Goal: Communication & Community: Answer question/provide support

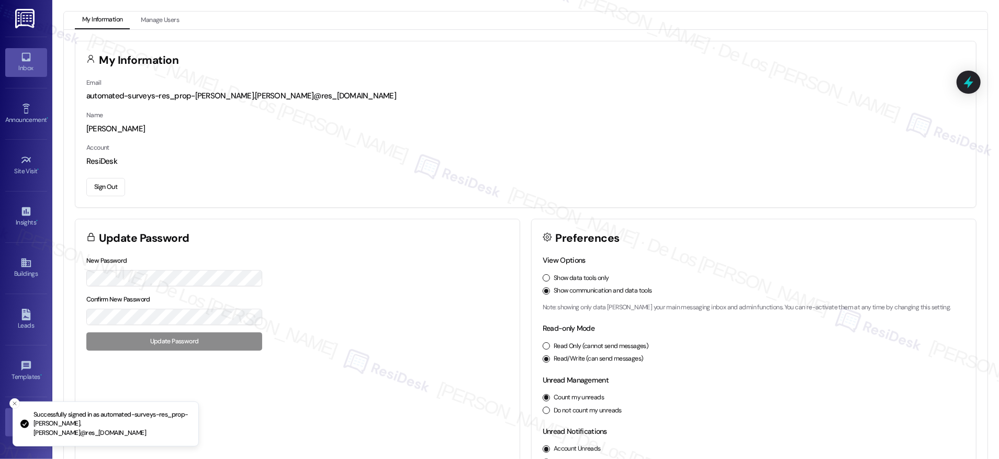
click at [19, 49] on link "Inbox" at bounding box center [26, 62] width 42 height 28
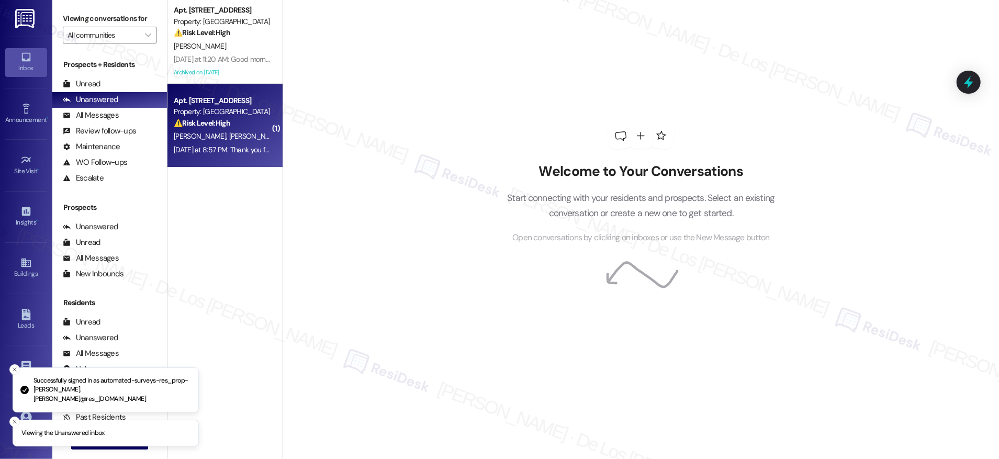
click at [205, 146] on div "Yesterday at 8:57 PM: Thank you for your message. Our offices are currently clo…" at bounding box center [494, 149] width 641 height 9
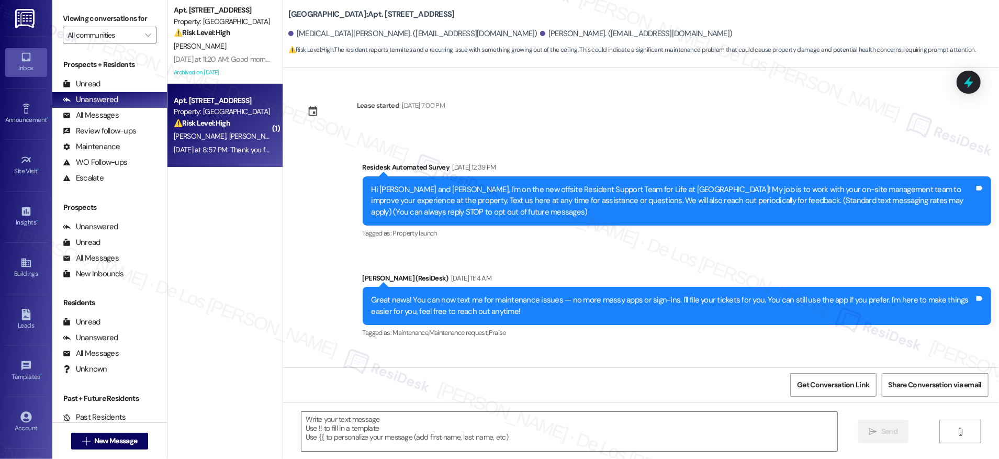
scroll to position [8598, 0]
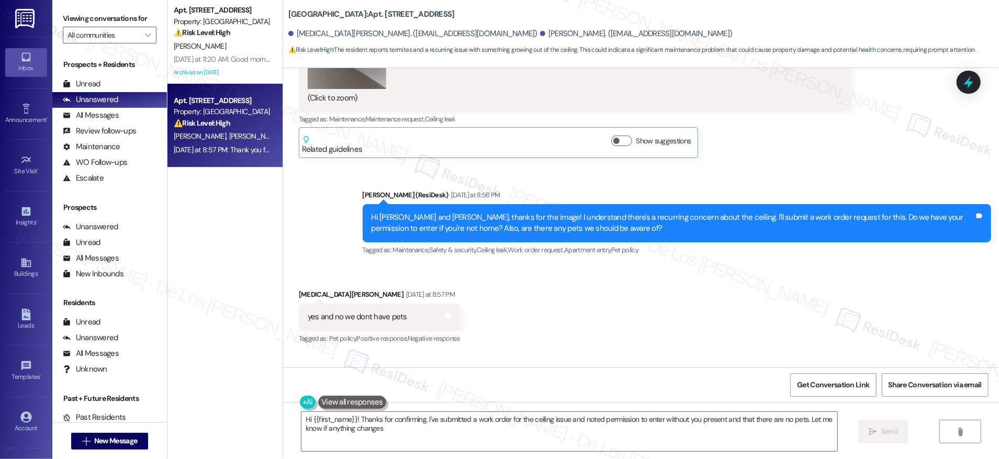
type textarea "Hi {{first_name}}! Thanks for confirming. I've submitted a work order for the c…"
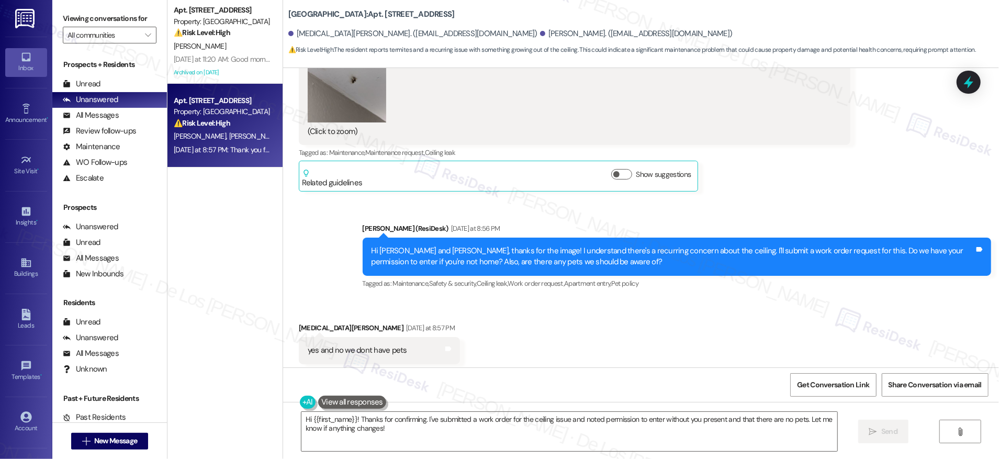
scroll to position [8517, 0]
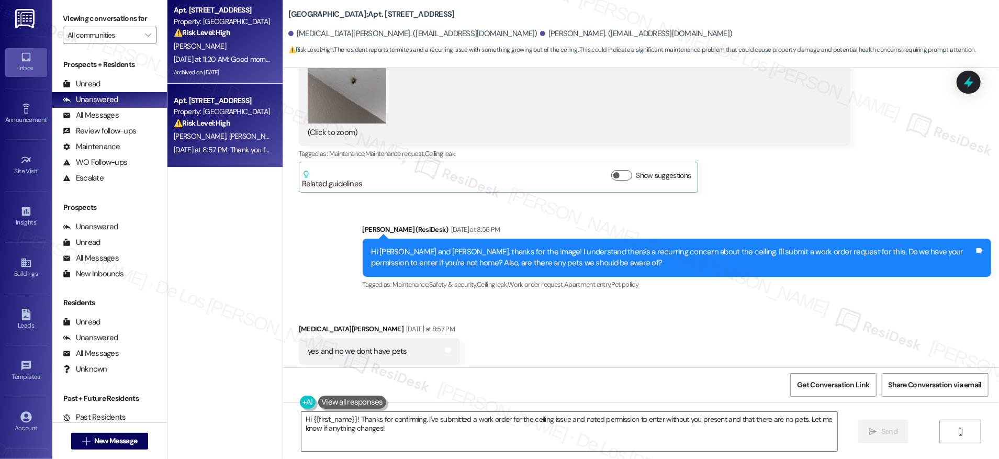
click at [229, 66] on div "Archived on [DATE]" at bounding box center [222, 72] width 99 height 13
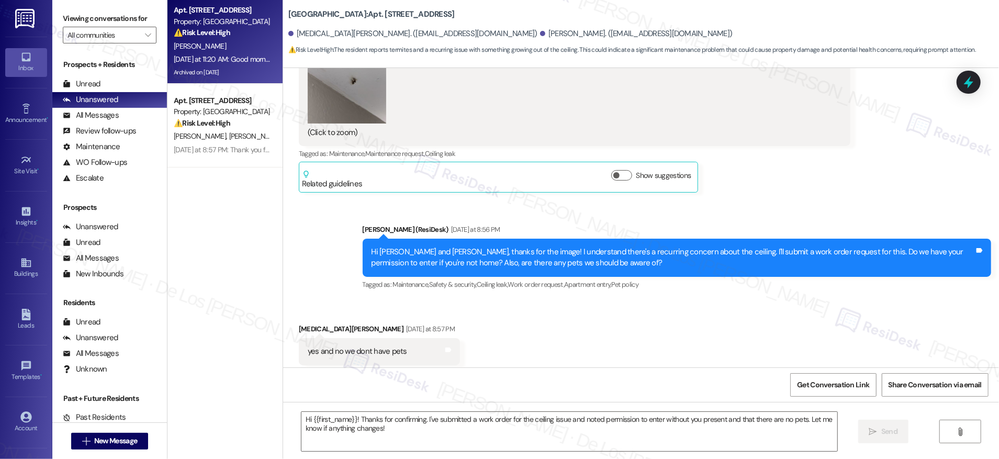
type textarea "Fetching suggested responses. Please feel free to read through the conversation…"
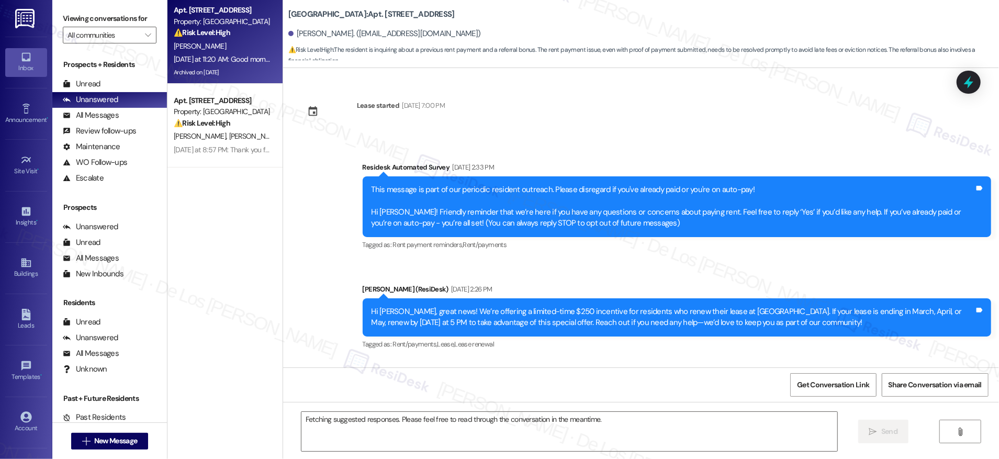
scroll to position [18090, 0]
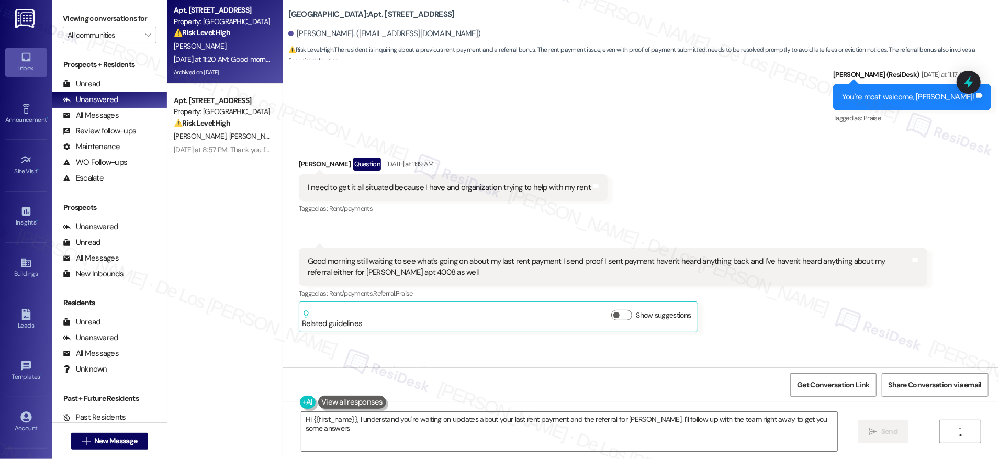
type textarea "Hi {{first_name}}, I understand you're waiting on updates about your last rent …"
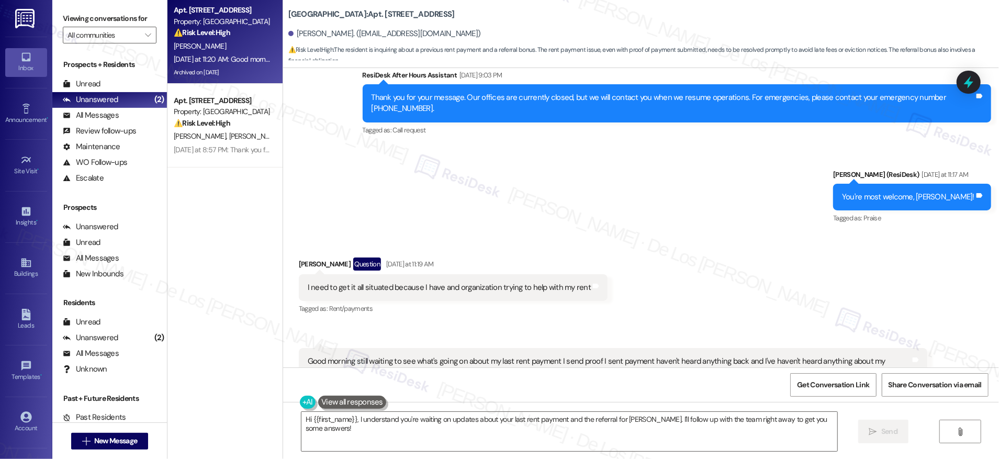
scroll to position [17990, 0]
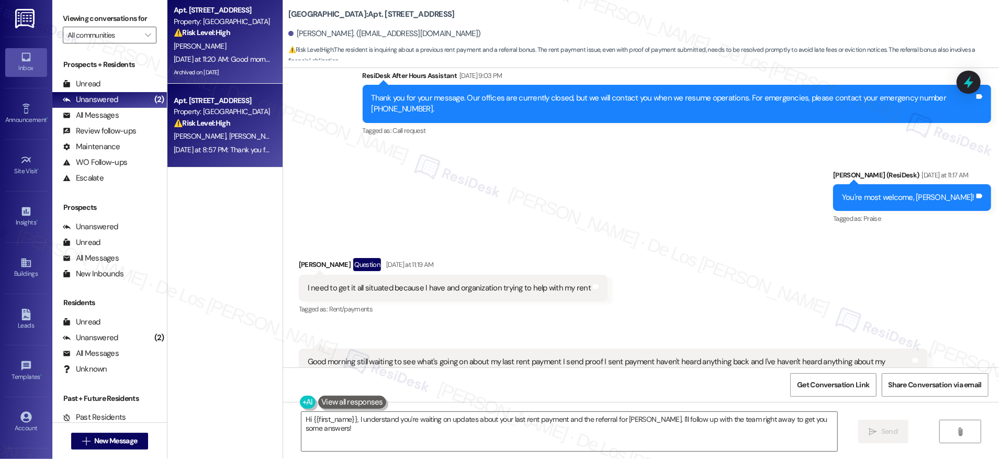
click at [229, 133] on span "Y. Ortega" at bounding box center [255, 135] width 52 height 9
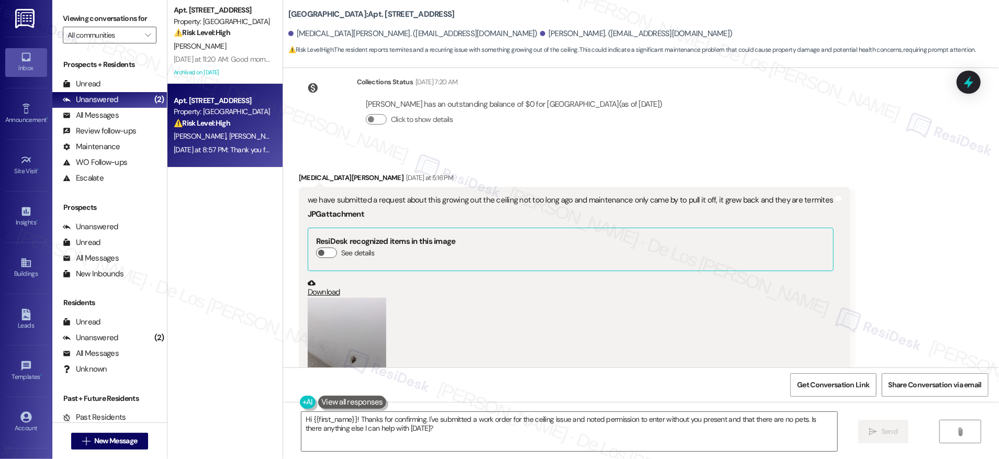
scroll to position [8196, 0]
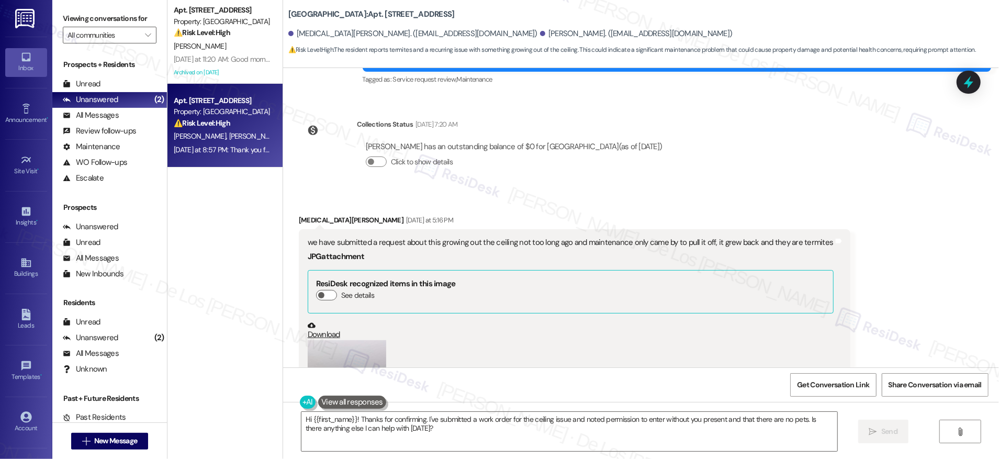
drag, startPoint x: 416, startPoint y: 201, endPoint x: 704, endPoint y: 219, distance: 288.3
click at [704, 237] on div "we have submitted a request about this growing out the ceiling not too long ago…" at bounding box center [571, 348] width 528 height 222
copy div "this growing out the ceiling not too long ago and maintenance only came by to p…"
drag, startPoint x: 602, startPoint y: 196, endPoint x: 540, endPoint y: 207, distance: 63.1
click at [602, 229] on div "we have submitted a request about this growing out the ceiling not too long ago…" at bounding box center [574, 348] width 551 height 238
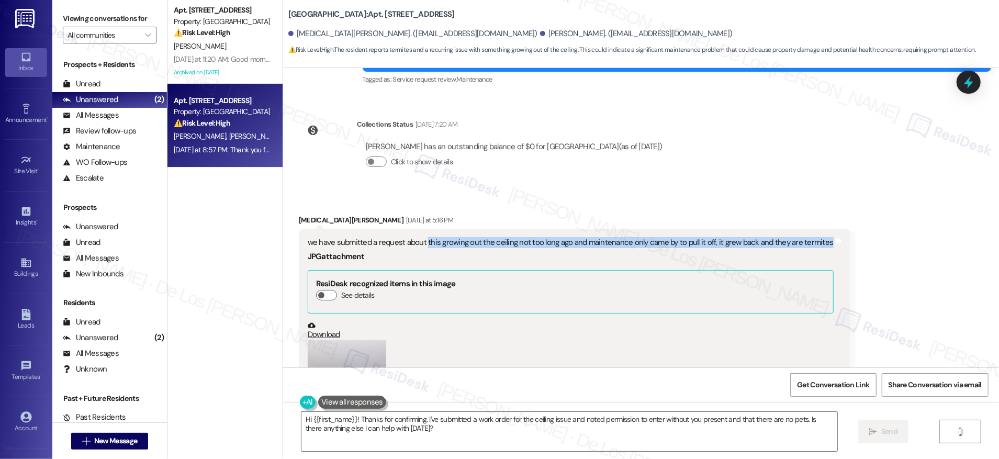
drag, startPoint x: 416, startPoint y: 200, endPoint x: 803, endPoint y: 212, distance: 387.3
click at [803, 237] on div "we have submitted a request about this growing out the ceiling not too long ago…" at bounding box center [571, 348] width 528 height 222
copy div "this growing out the ceiling not too long ago and maintenance only came by to p…"
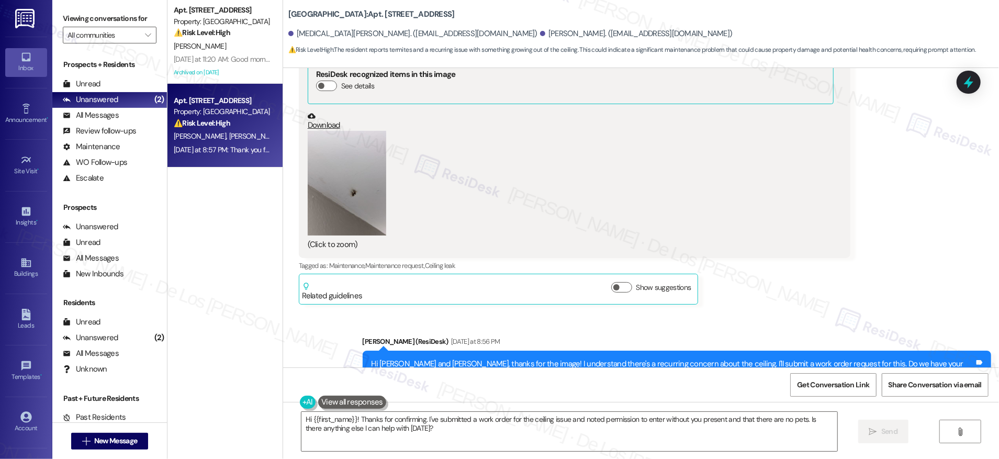
scroll to position [8392, 0]
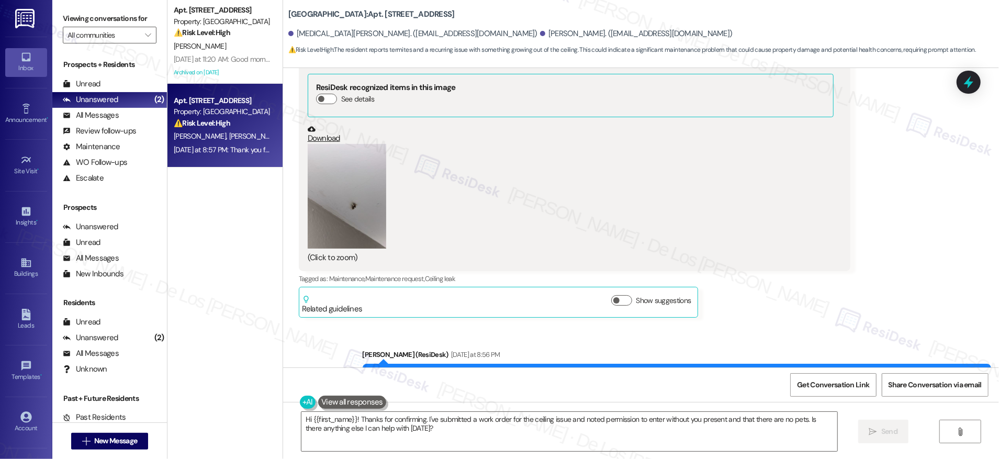
click at [308, 125] on link "Download" at bounding box center [571, 134] width 526 height 18
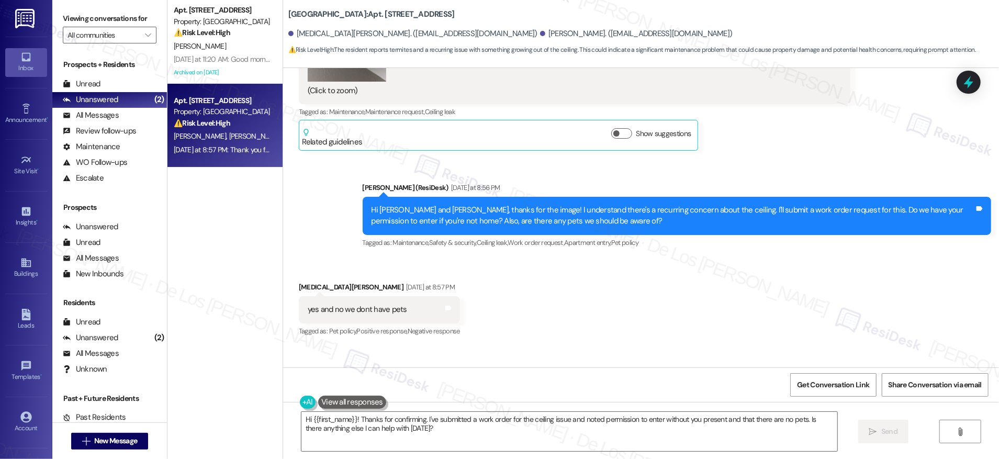
scroll to position [8598, 0]
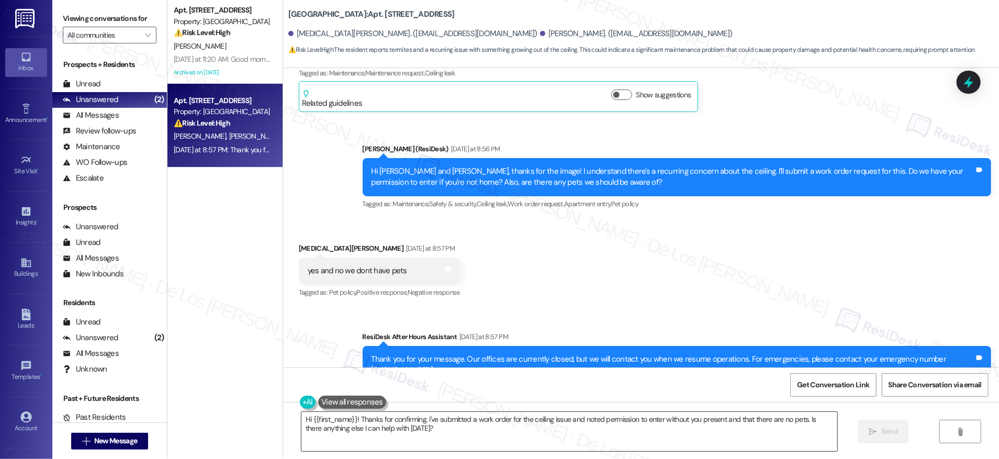
click at [474, 433] on textarea "Hi {{first_name}}! Thanks for confirming. I've submitted a work order for the c…" at bounding box center [569, 431] width 536 height 39
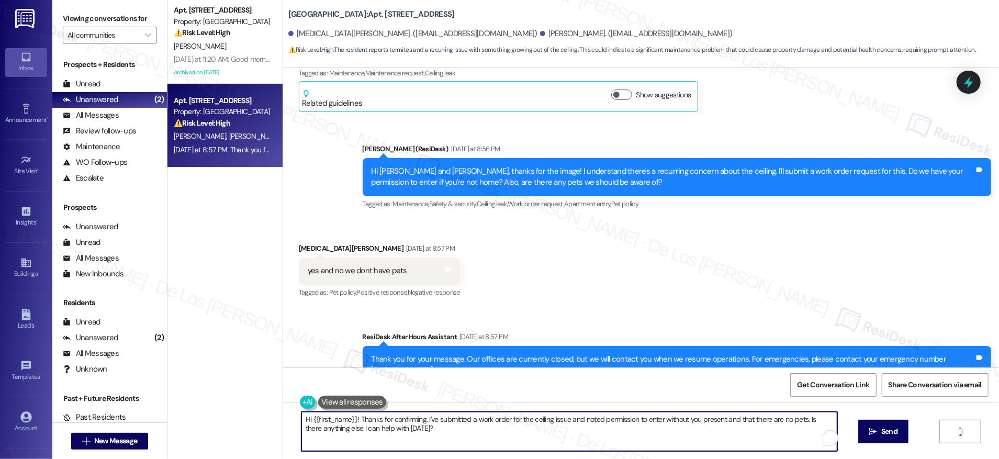
click at [474, 433] on textarea "Hi {{first_name}}! Thanks for confirming. I've submitted a work order for the c…" at bounding box center [569, 431] width 536 height 39
click at [485, 432] on textarea "Hi {{first_name}}! Thanks for confirming. I've submitted a work order for the c…" at bounding box center [569, 431] width 536 height 39
drag, startPoint x: 304, startPoint y: 418, endPoint x: 262, endPoint y: 403, distance: 45.0
click at [261, 408] on div "Apt. 4202, 201 Hackberry St Property: Hackberry Ranch ⚠️ Risk Level: High The r…" at bounding box center [582, 229] width 831 height 459
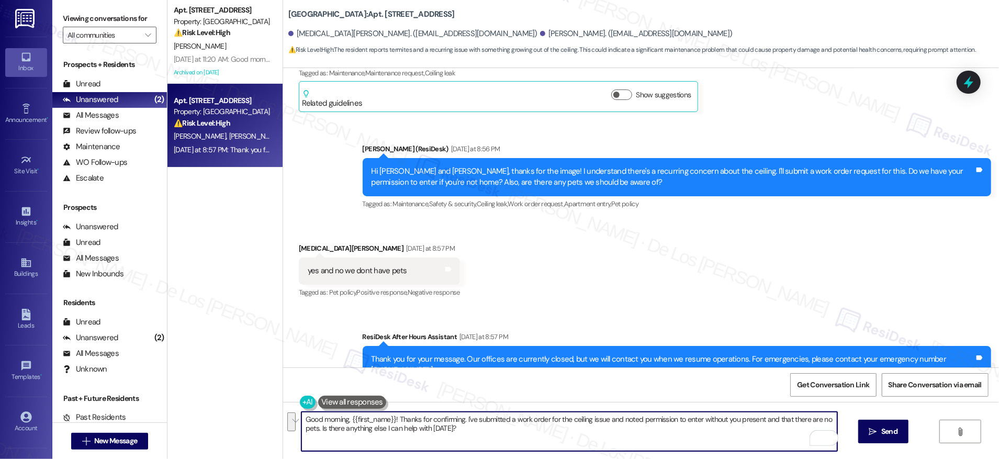
drag, startPoint x: 511, startPoint y: 419, endPoint x: 525, endPoint y: 432, distance: 19.2
click at [525, 432] on textarea "Good morning, {{first_name}}! Thanks for confirming. I've submitted a work orde…" at bounding box center [569, 431] width 536 height 39
drag, startPoint x: 474, startPoint y: 422, endPoint x: 603, endPoint y: 425, distance: 129.2
click at [603, 425] on textarea "Good morning, {{first_name}}! Thanks for confirming. I've submitted a reques" at bounding box center [569, 431] width 536 height 39
paste textarea "’ve gone ahead and submitted the request for you — here’s your reference number…"
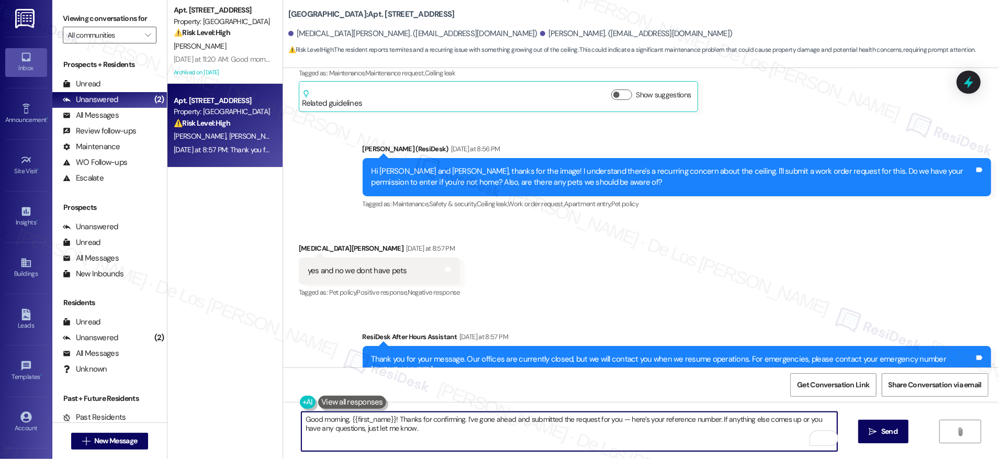
click at [619, 421] on textarea "Good morning, {{first_name}}! Thanks for confirming. I’ve gone ahead and submit…" at bounding box center [569, 431] width 536 height 39
click at [663, 436] on textarea "Good morning, {{first_name}}! Thanks for confirming. I’ve gone ahead and submit…" at bounding box center [569, 431] width 536 height 39
click at [704, 420] on textarea "Good morning, {{first_name}}! Thanks for confirming. I’ve gone ahead and submit…" at bounding box center [569, 431] width 536 height 39
paste textarea "20507"
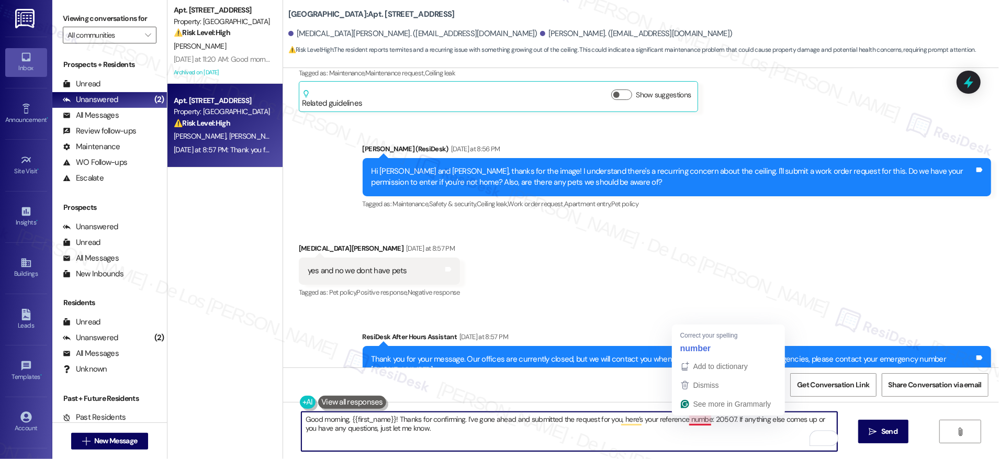
click at [710, 325] on div "Correct your spelling number" at bounding box center [728, 340] width 113 height 32
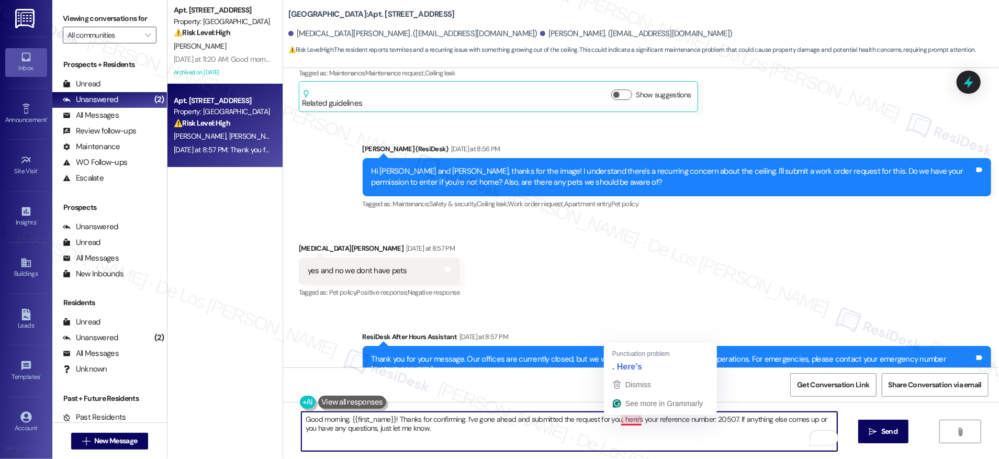
click at [632, 438] on textarea "Good morning, {{first_name}}! Thanks for confirming. I’ve gone ahead and submit…" at bounding box center [569, 431] width 536 height 39
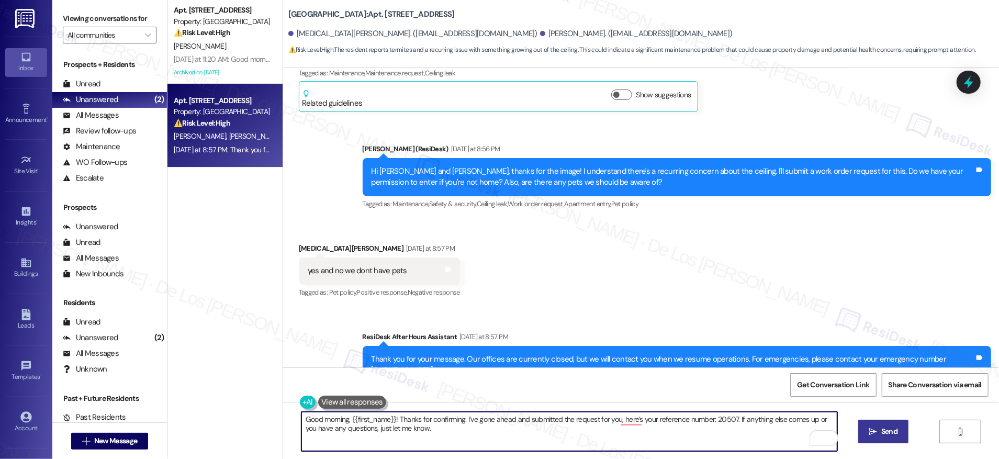
type textarea "Good morning, {{first_name}}! Thanks for confirming. I’ve gone ahead and submit…"
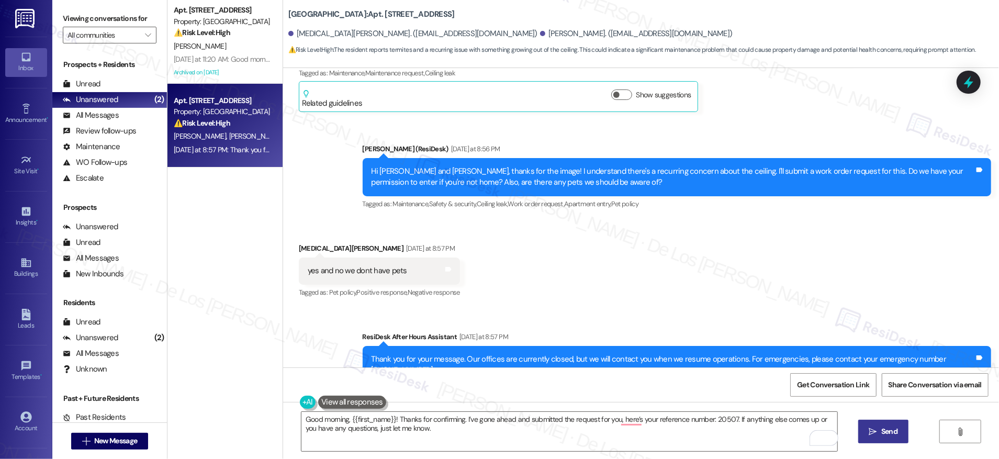
click at [885, 426] on span "Send" at bounding box center [889, 431] width 16 height 11
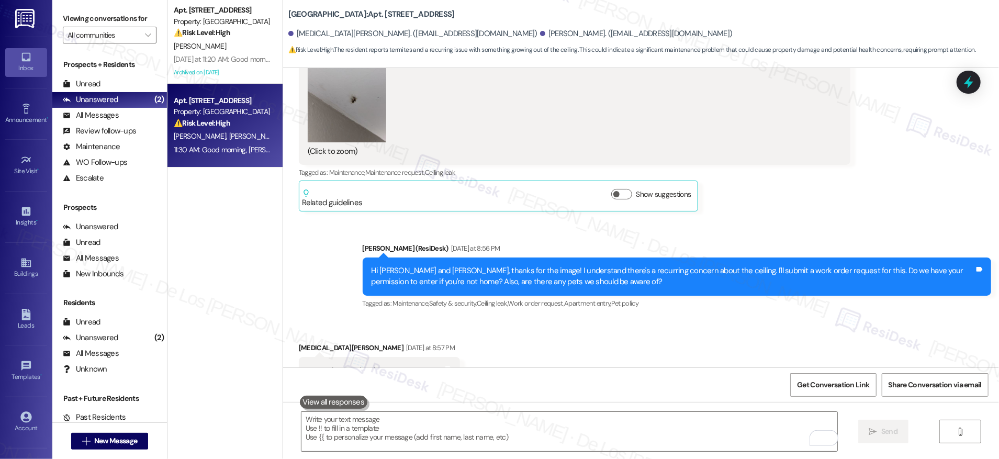
scroll to position [8682, 0]
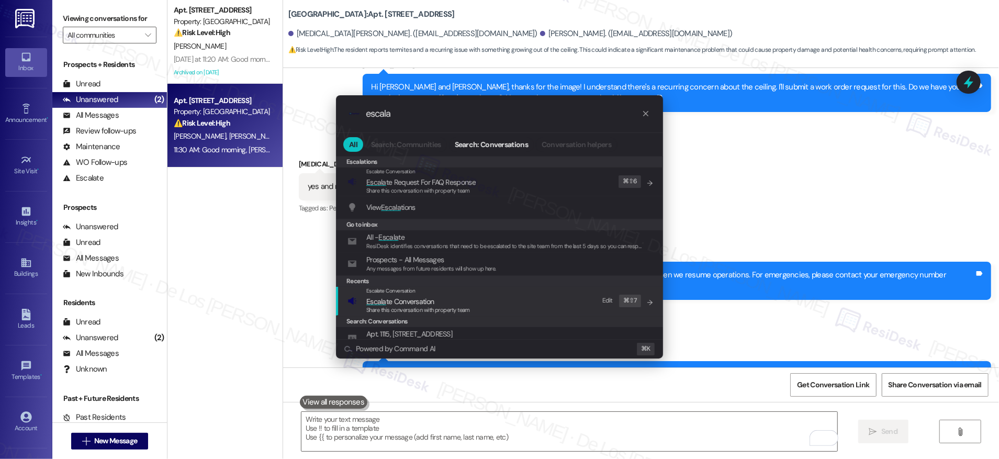
type input "escala"
drag, startPoint x: 484, startPoint y: 301, endPoint x: 465, endPoint y: 252, distance: 52.2
click at [483, 299] on div "Escalate Conversation Escala te Conversation Share this conversation with prope…" at bounding box center [500, 301] width 306 height 28
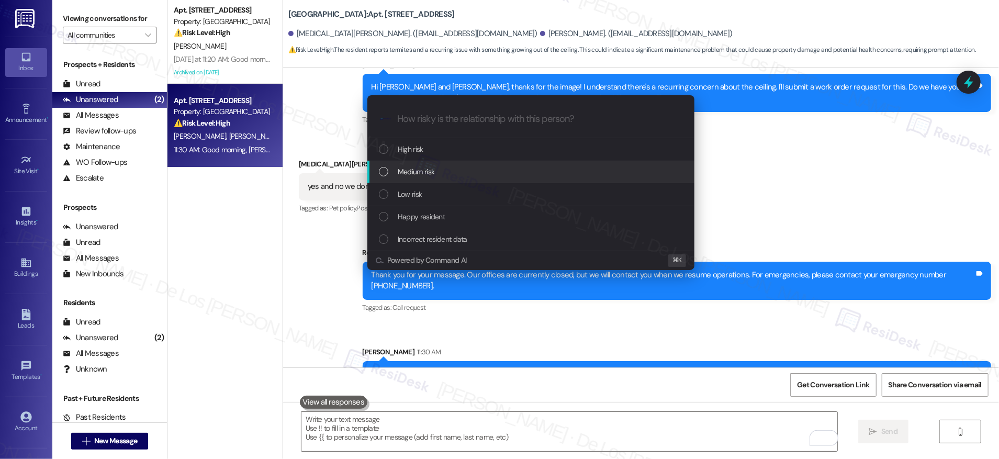
click at [446, 178] on div "Medium risk" at bounding box center [530, 172] width 327 height 22
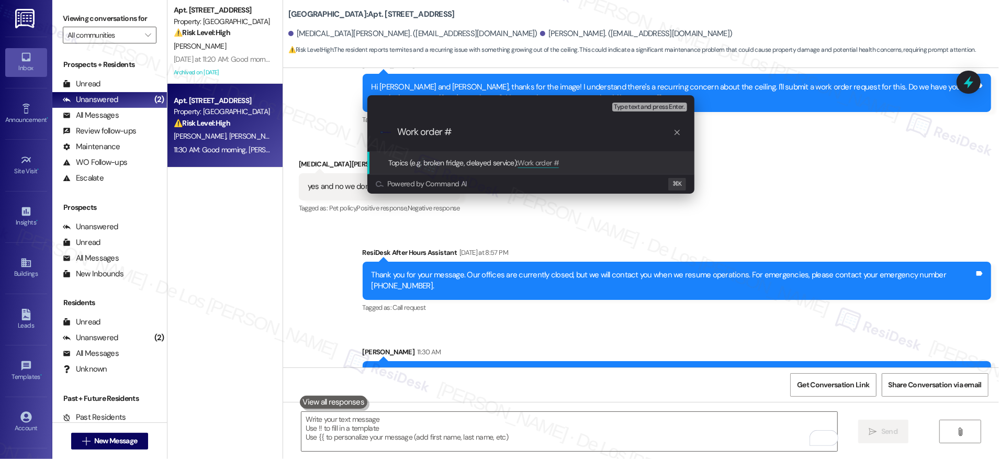
paste input "20507"
type input "Work order #20507 filed by ResiDesk - there is growing in the ceiling and there…"
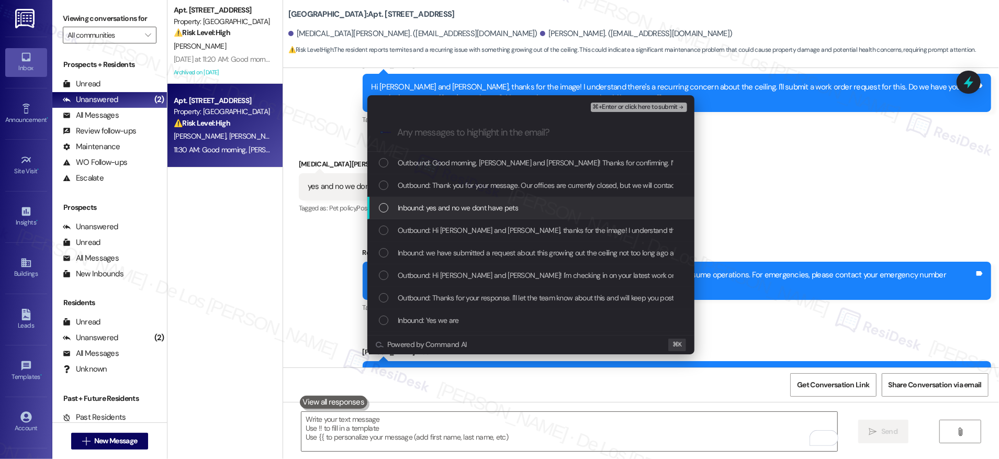
click at [564, 205] on div "Inbound: yes and no we dont have pets" at bounding box center [532, 208] width 306 height 12
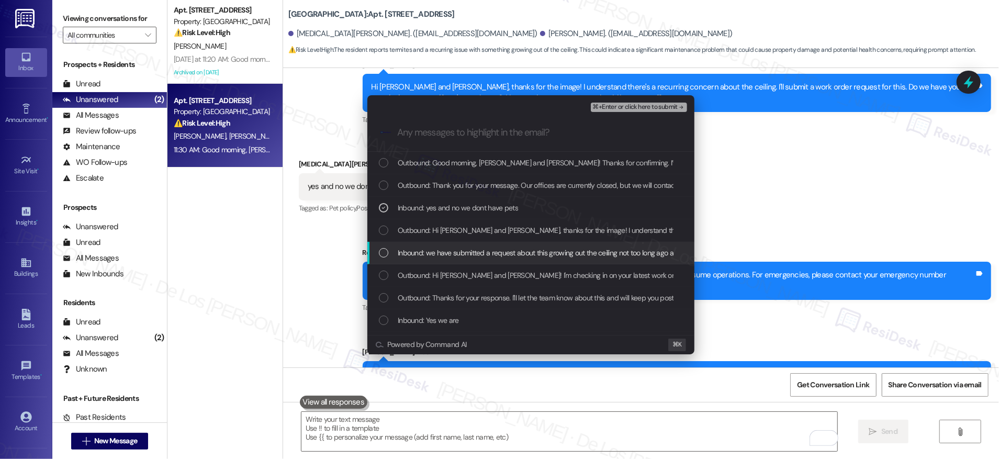
click at [530, 255] on span "Inbound: we have submitted a request about this growing out the ceiling not too…" at bounding box center [653, 253] width 511 height 12
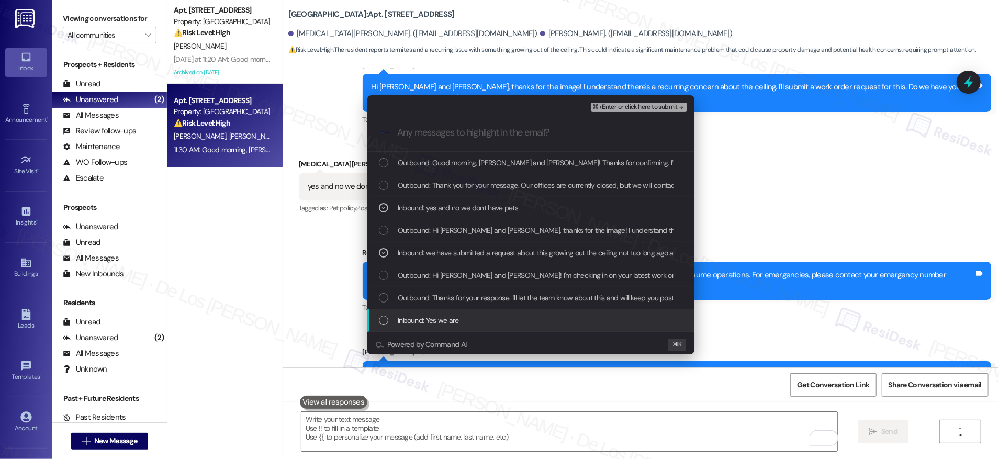
click at [504, 314] on div "Inbound: Yes we are" at bounding box center [532, 320] width 306 height 12
click at [510, 315] on div "Inbound: Yes we are" at bounding box center [532, 320] width 306 height 12
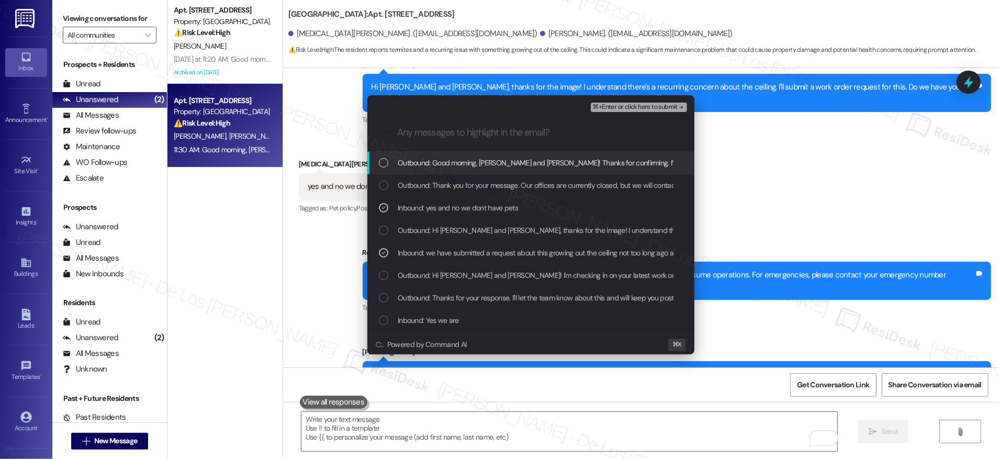
click at [663, 104] on span "⌘+Enter or click here to submit" at bounding box center [635, 107] width 85 height 7
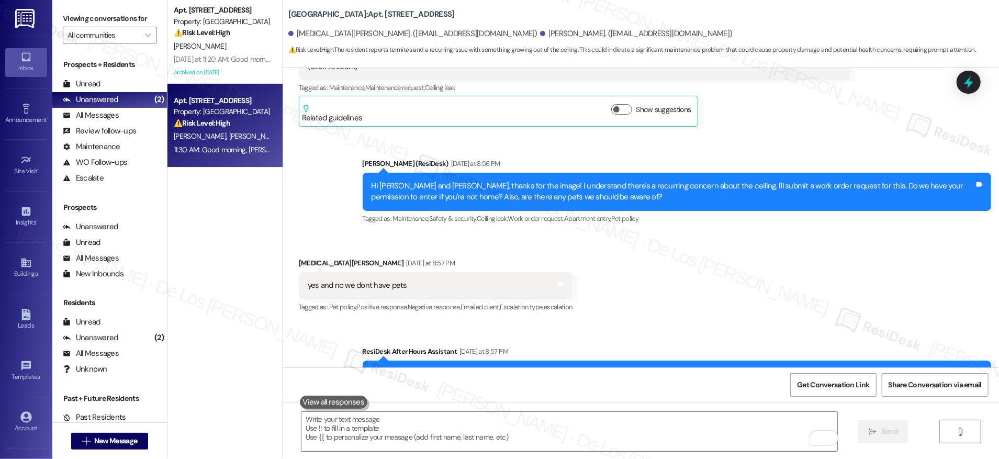
scroll to position [8697, 0]
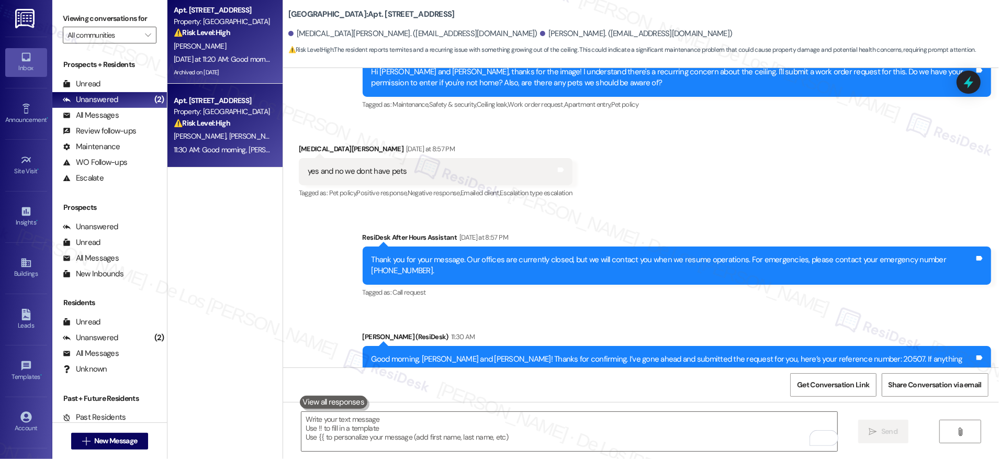
click at [241, 67] on div "Archived on [DATE]" at bounding box center [222, 72] width 99 height 13
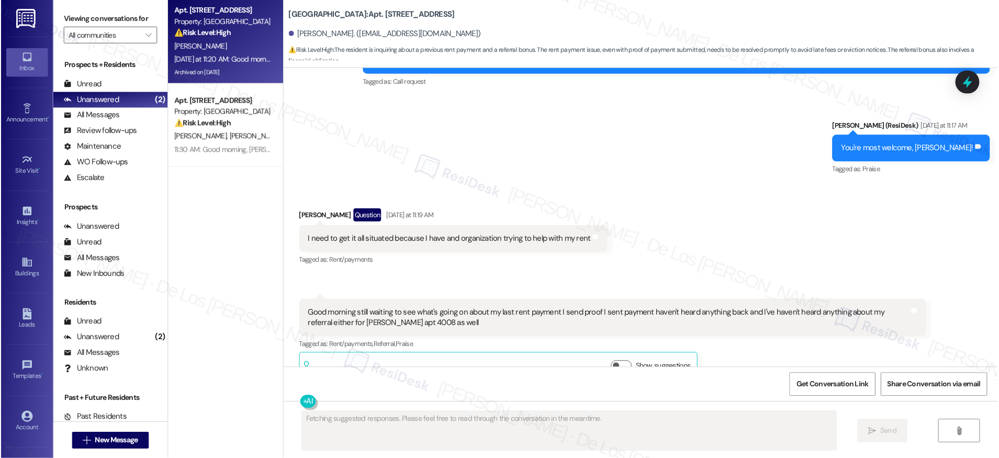
scroll to position [17985, 0]
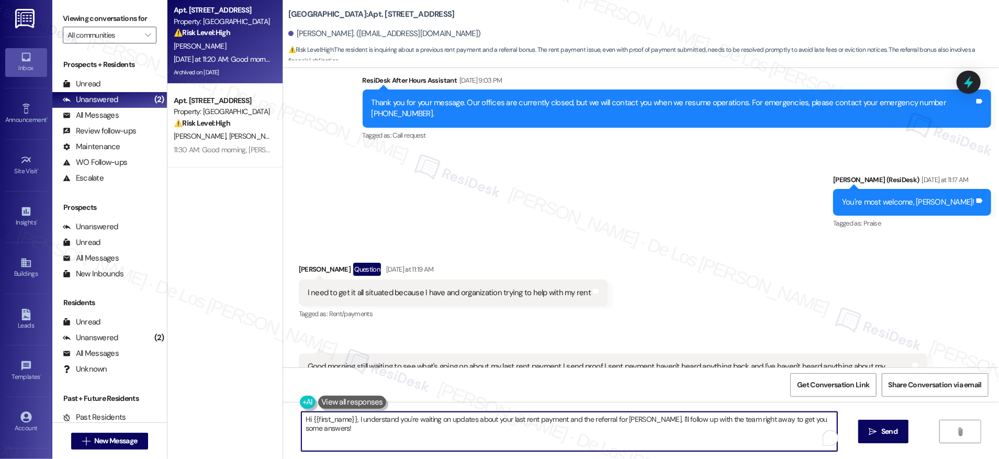
drag, startPoint x: 301, startPoint y: 416, endPoint x: 277, endPoint y: 409, distance: 25.7
click at [283, 409] on div "Hi {{first_name}}, I understand you're waiting on updates about your last rent …" at bounding box center [641, 441] width 716 height 78
click at [389, 419] on textarea "Good morning, {{first_name}}, I understand you're waiting on updates about your…" at bounding box center [569, 431] width 536 height 39
drag, startPoint x: 705, startPoint y: 420, endPoint x: 733, endPoint y: 434, distance: 32.3
click at [770, 445] on textarea "Good morning, {{first_name}}! I understand you're waiting on updates about your…" at bounding box center [569, 431] width 536 height 39
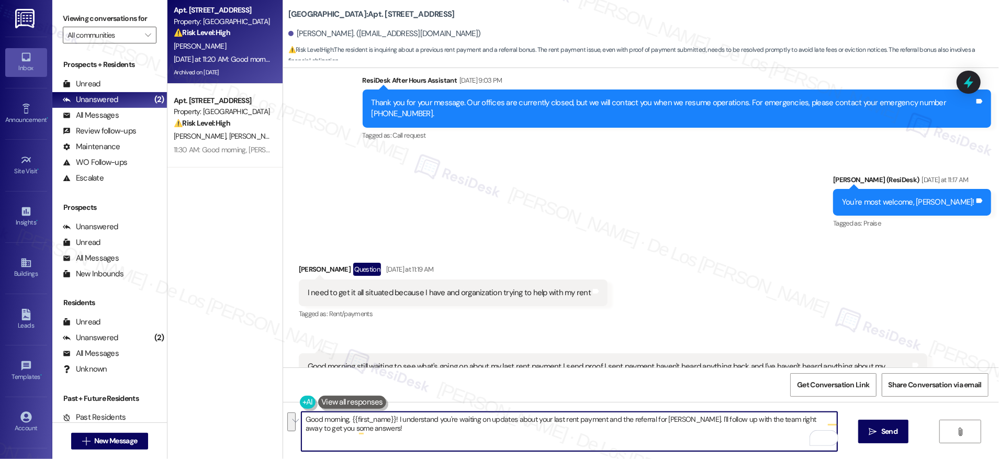
drag, startPoint x: 699, startPoint y: 420, endPoint x: 735, endPoint y: 451, distance: 48.2
click at [735, 451] on div "Good morning, {{first_name}}! I understand you're waiting on updates about your…" at bounding box center [641, 441] width 716 height 78
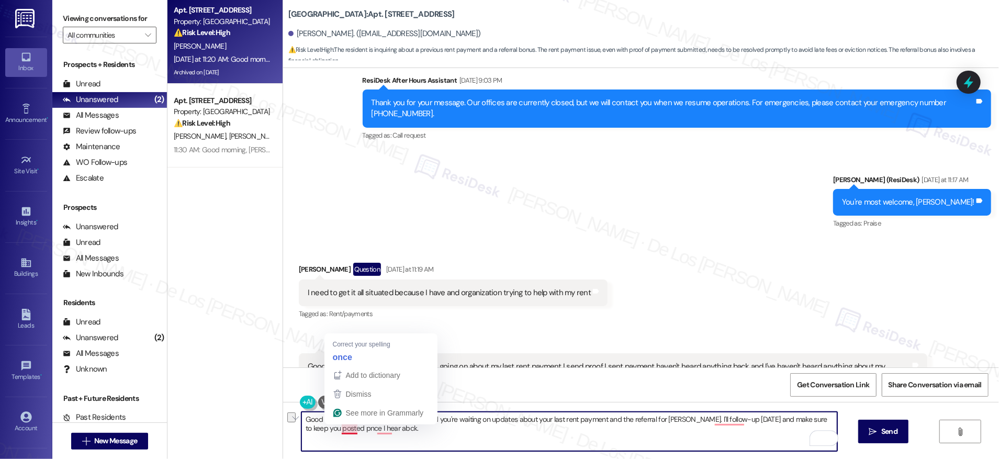
drag, startPoint x: 335, startPoint y: 432, endPoint x: 390, endPoint y: 435, distance: 55.0
click at [390, 435] on textarea "Good morning, {{first_name}}! I understand you're waiting on updates about your…" at bounding box center [569, 431] width 536 height 39
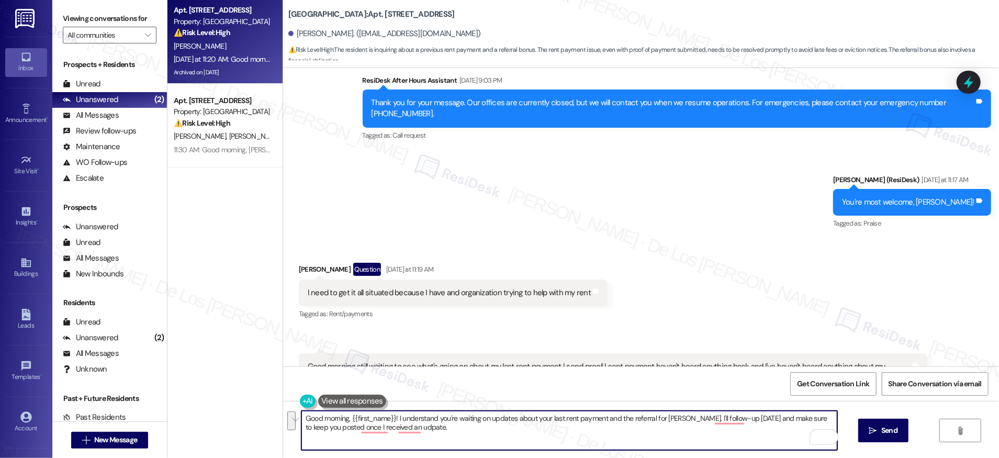
paste textarea "’re waiting for updates on your last rent payment and the referral for Anastasi…"
click at [476, 424] on textarea "Good morning, {{first_name}}! I understand you’re waiting for updates on your l…" at bounding box center [569, 430] width 536 height 39
type textarea "Good morning, {{first_name}}! I understand you’re waiting for updates on your l…"
click at [886, 432] on span "Send" at bounding box center [889, 430] width 16 height 11
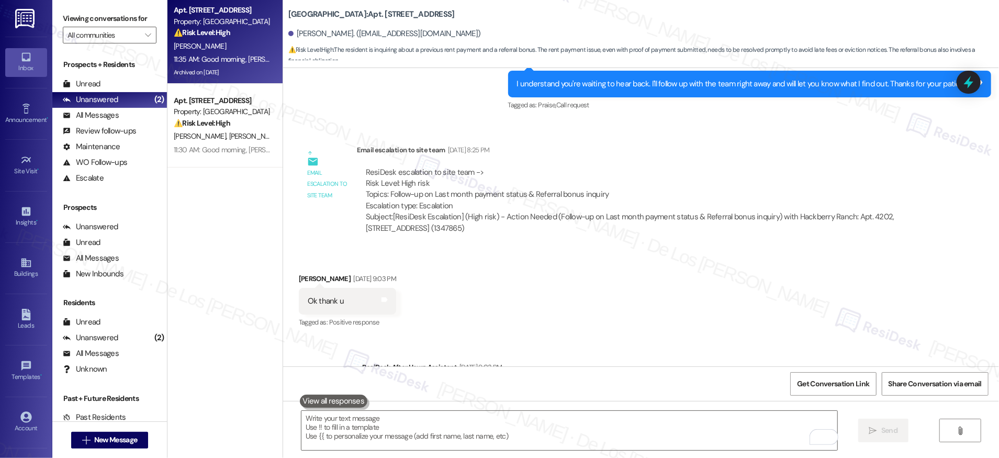
scroll to position [17618, 0]
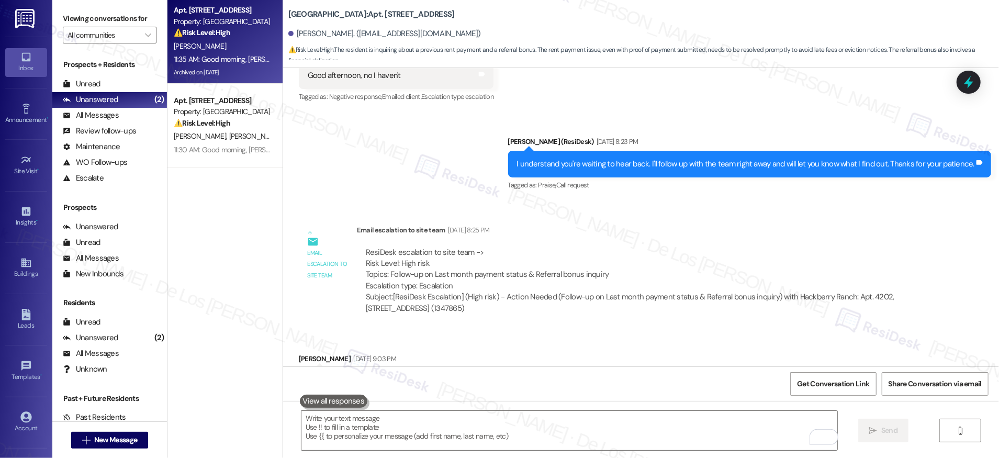
click at [556, 247] on div "ResiDesk escalation to site team -> Risk Level: High risk Topics: Follow-up on …" at bounding box center [642, 269] width 552 height 45
copy div "Topics: Follow-up on Last month payment status & Referral bonus inquiry"
click at [486, 445] on textarea "To enrich screen reader interactions, please activate Accessibility in Grammarl…" at bounding box center [569, 430] width 536 height 39
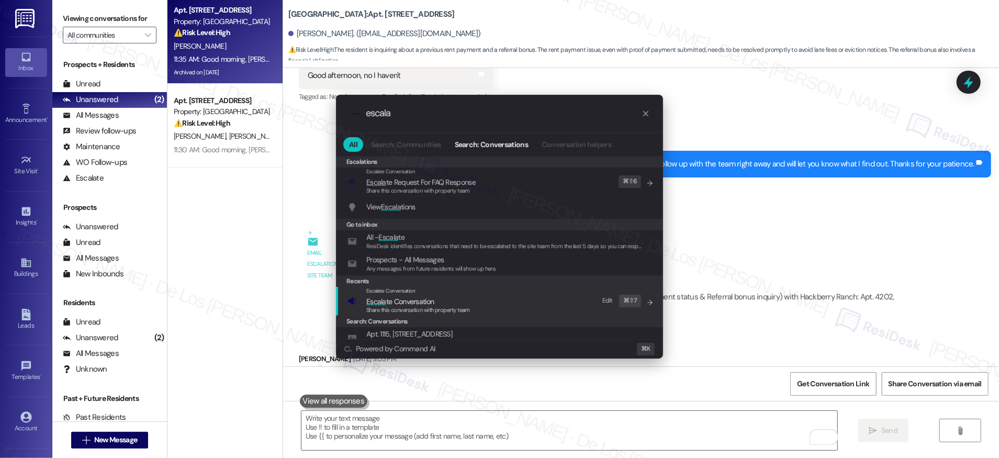
type input "escala"
drag, startPoint x: 385, startPoint y: 303, endPoint x: 384, endPoint y: 252, distance: 50.7
click at [386, 298] on span "Escala te Conversation" at bounding box center [399, 301] width 67 height 9
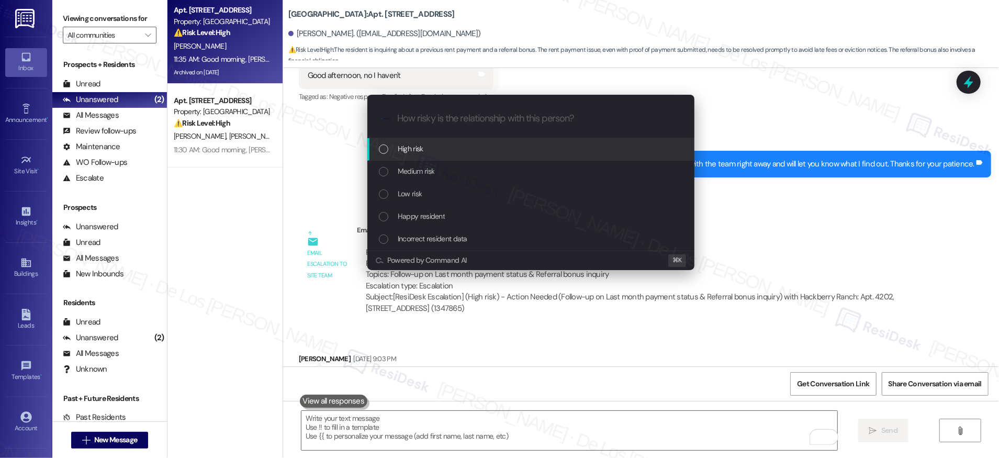
click at [398, 154] on div "High risk" at bounding box center [530, 149] width 327 height 22
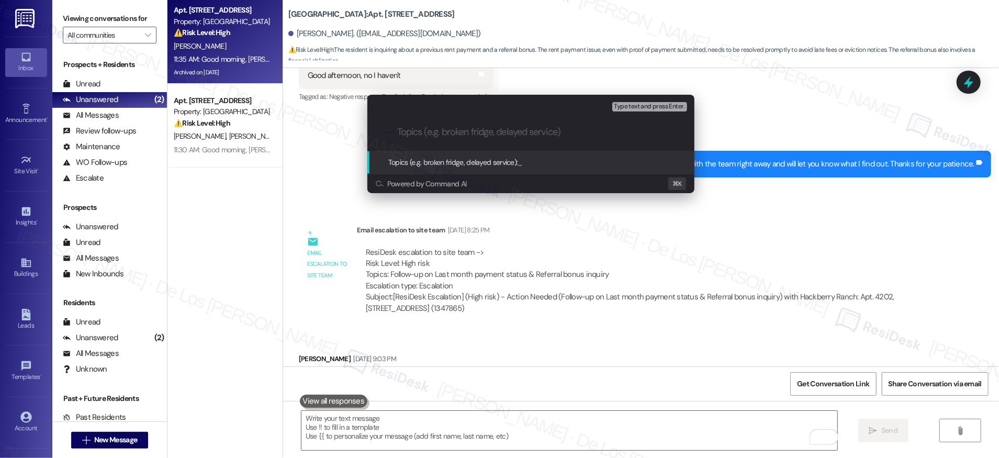
paste input "Topics: Follow-up on Last month payment status & Referral bonus inquiry"
drag, startPoint x: 413, startPoint y: 130, endPoint x: 235, endPoint y: 131, distance: 177.9
click at [235, 131] on div "Escalate Conversation High risk Topics (e.g. broken fridge, delayed service) An…" at bounding box center [499, 229] width 999 height 458
type input "Follow-up on Last month payment status & Referral bonus inquiry"
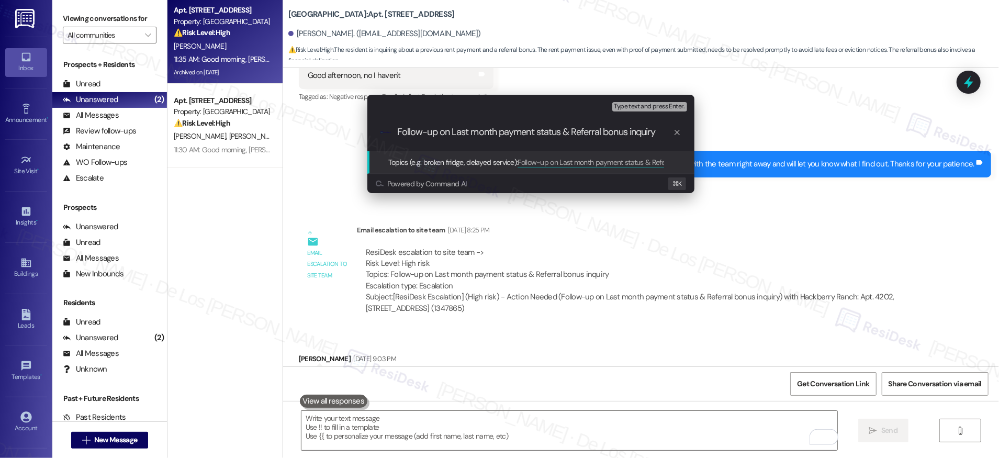
click at [492, 132] on input "Follow-up on Last month payment status & Referral bonus inquiry" at bounding box center [535, 132] width 276 height 11
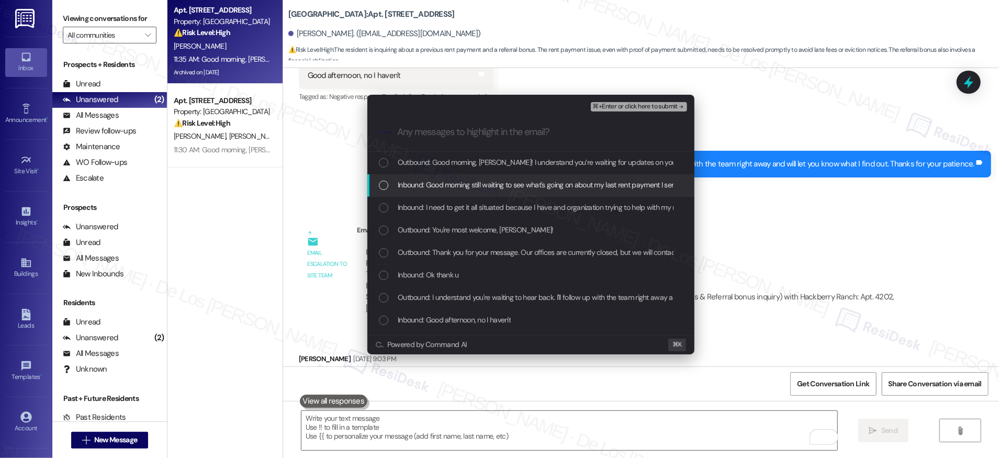
click at [504, 182] on span "Inbound: Good morning still waiting to see what's going on about my last rent p…" at bounding box center [759, 185] width 722 height 12
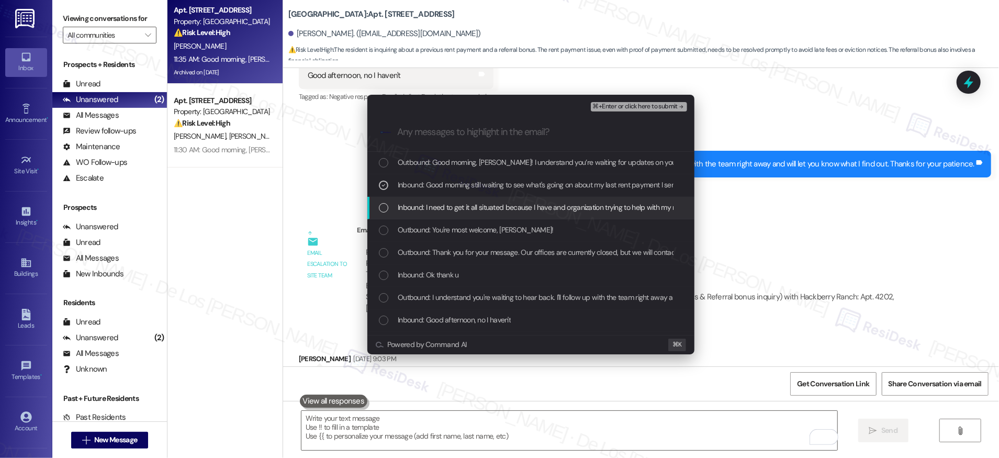
click at [499, 207] on span "Inbound: I need to get it all situated because I have and organization trying t…" at bounding box center [541, 207] width 287 height 12
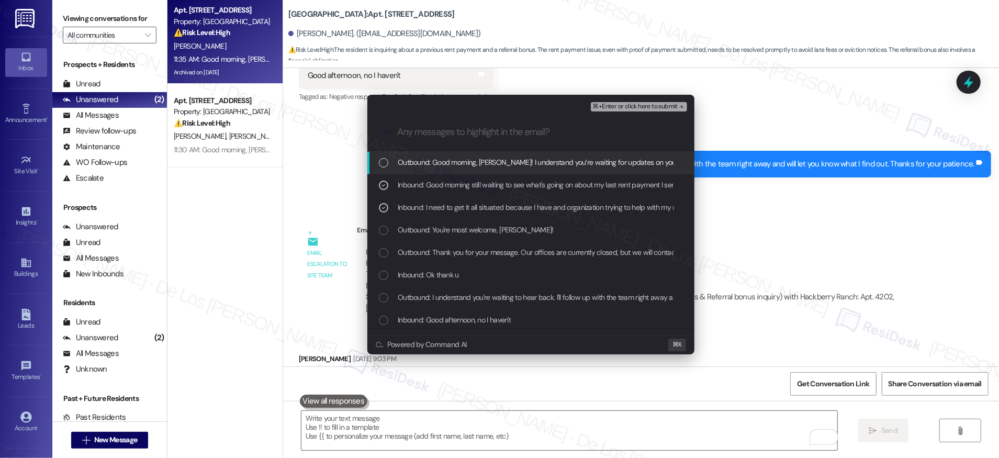
click at [625, 108] on span "⌘+Enter or click here to submit" at bounding box center [635, 106] width 85 height 7
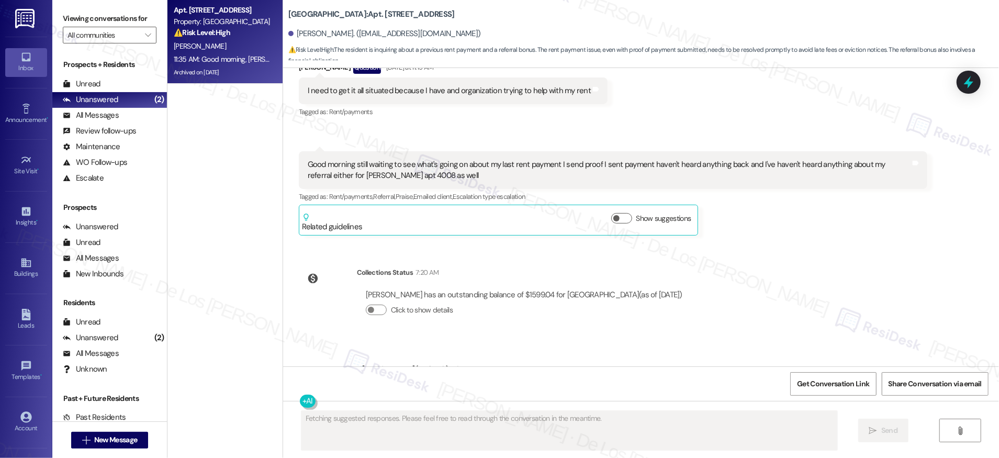
scroll to position [18191, 0]
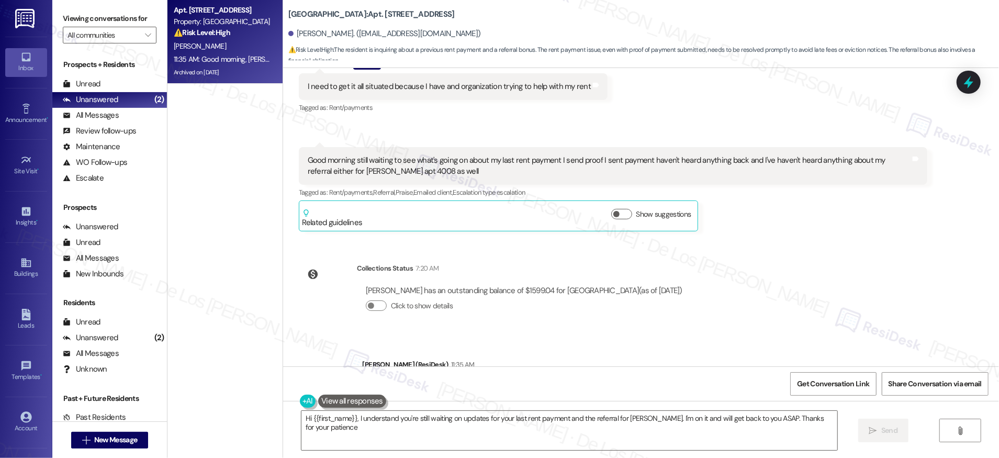
type textarea "Hi {{first_name}}, I understand you're still waiting on updates for your last r…"
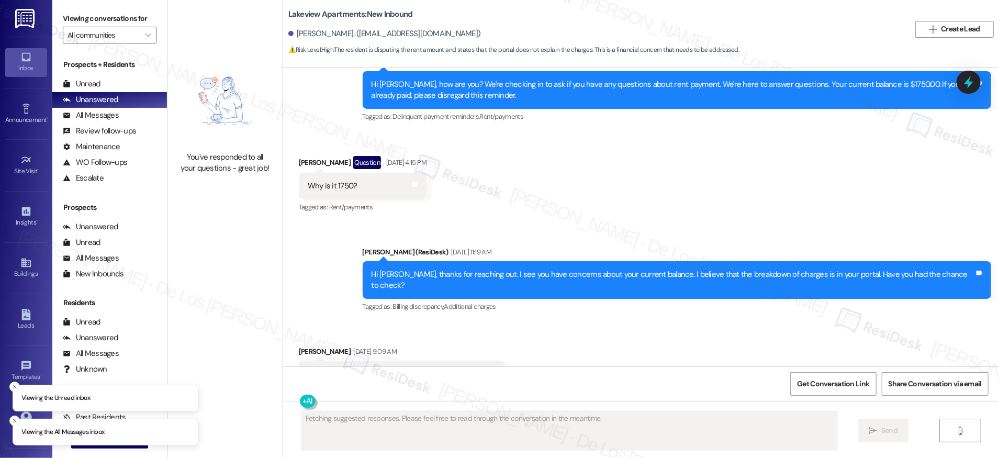
scroll to position [5007, 0]
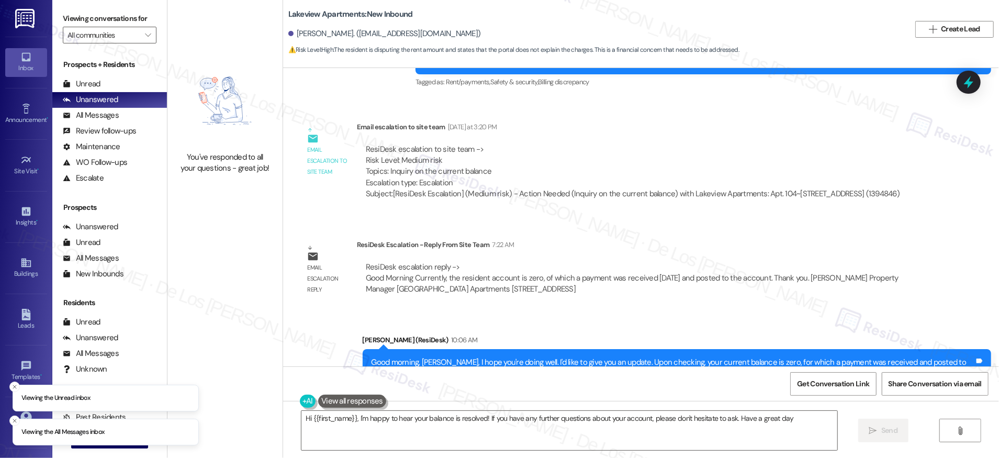
type textarea "Hi {{first_name}}, I'm happy to hear your balance is resolved! If you have any …"
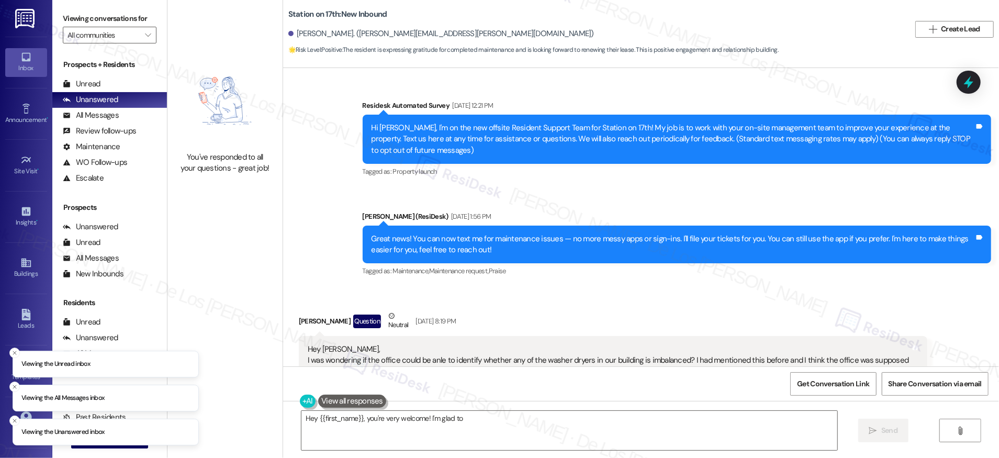
scroll to position [6639, 0]
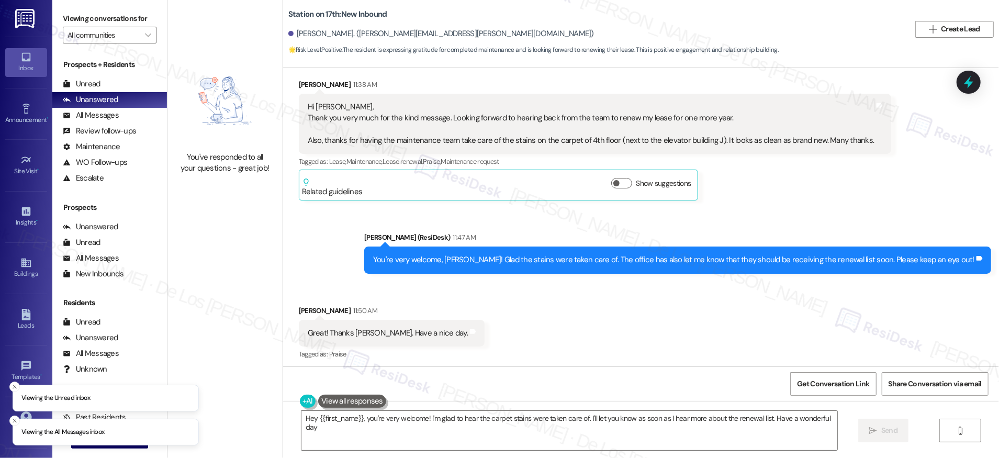
type textarea "Hey {{first_name}}, you're very welcome! I'm glad to hear the carpet stains wer…"
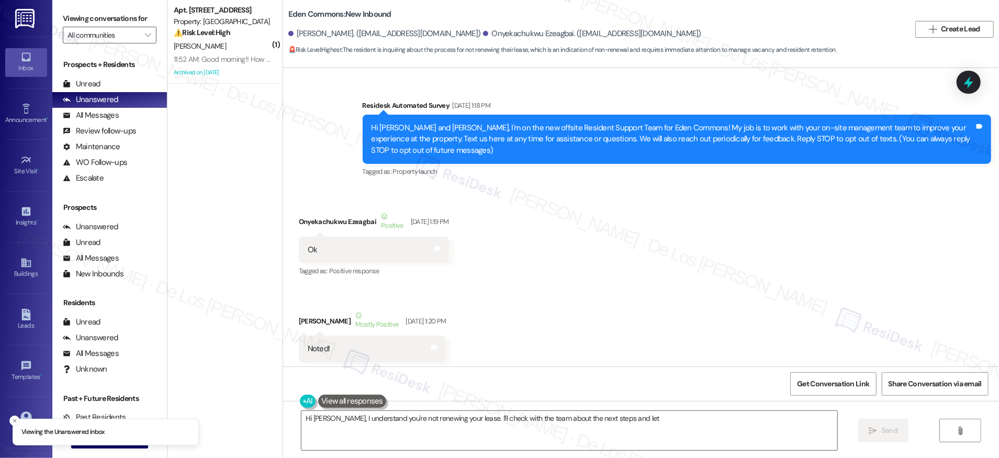
scroll to position [19278, 0]
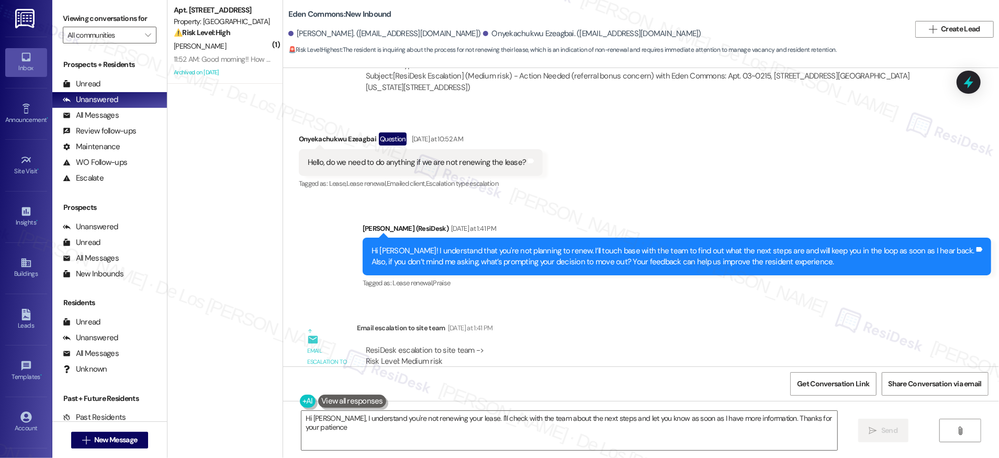
type textarea "Hi Onyekachukwu, I understand you're not renewing your lease. I'll check with t…"
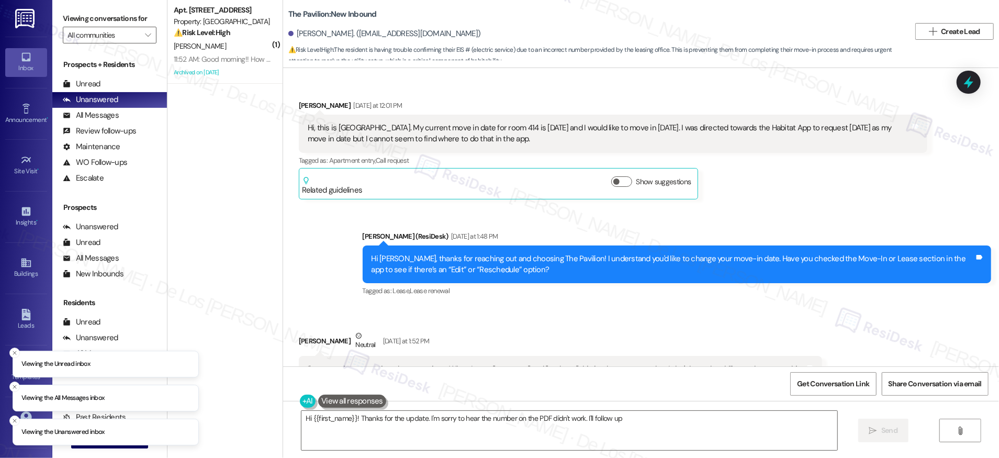
scroll to position [2342, 0]
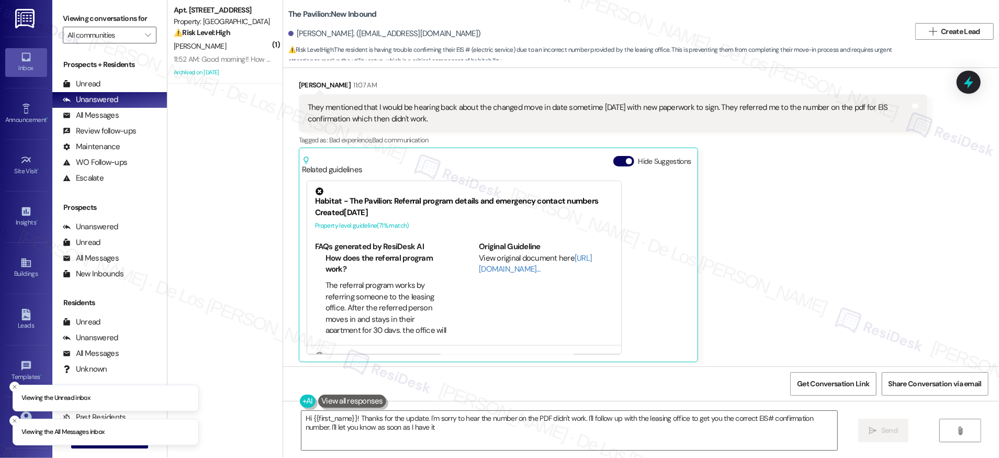
type textarea "Hi {{first_name}}! Thanks for the update. I'm sorry to hear the number on the P…"
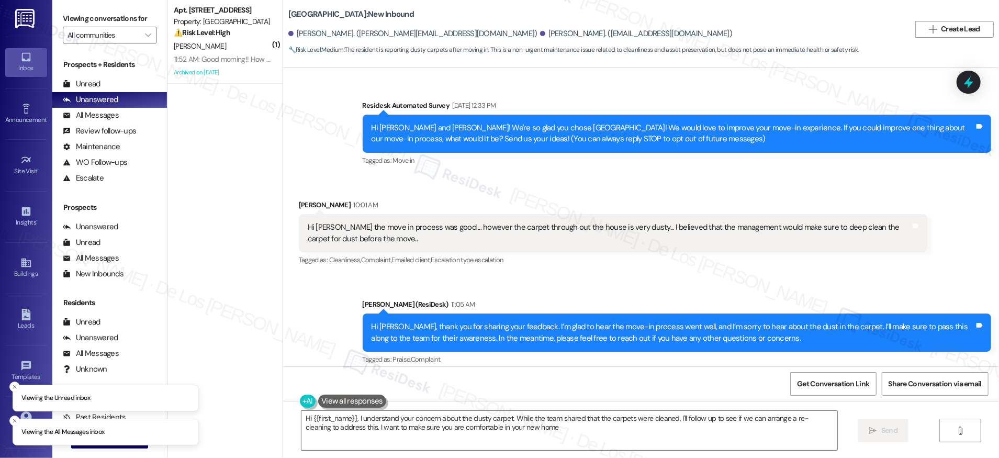
type textarea "Hi {{first_name}}, I understand your concern about the dusty carpet. While the …"
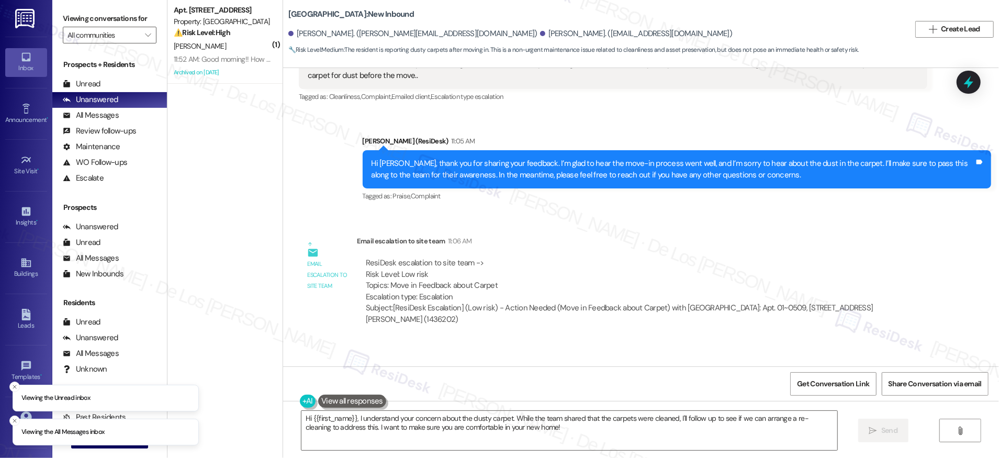
scroll to position [322, 0]
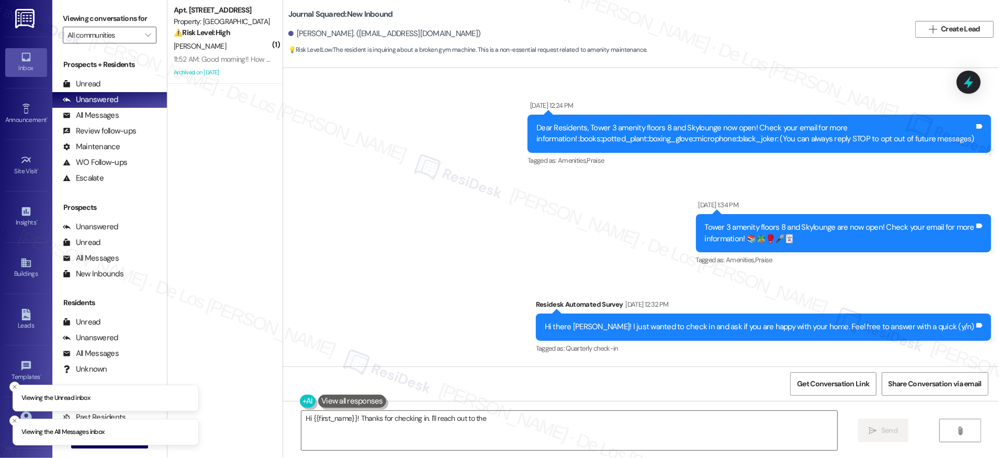
scroll to position [10114, 0]
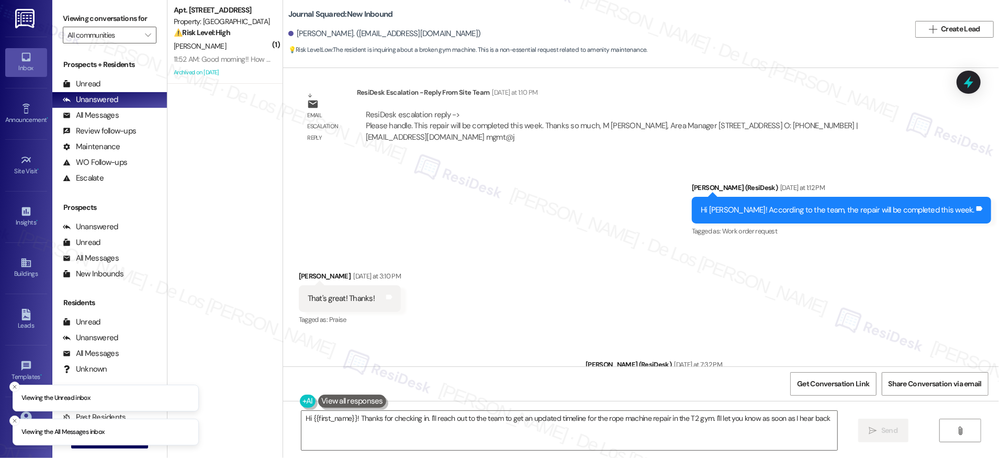
type textarea "Hi {{first_name}}! Thanks for checking in. I'll reach out to the team to get an…"
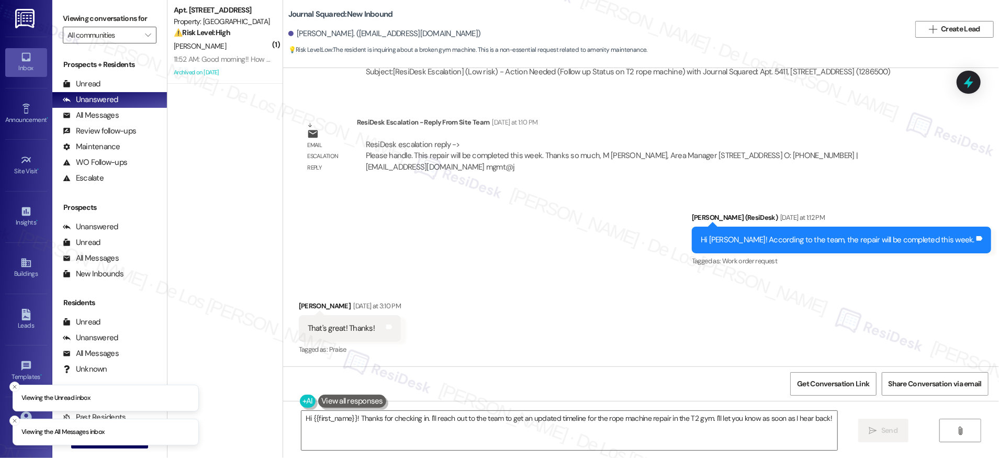
scroll to position [10056, 0]
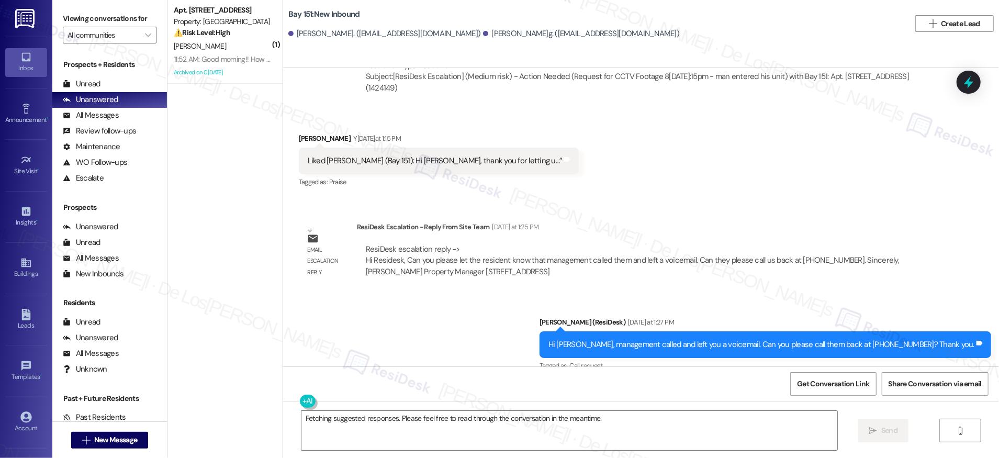
scroll to position [2564, 0]
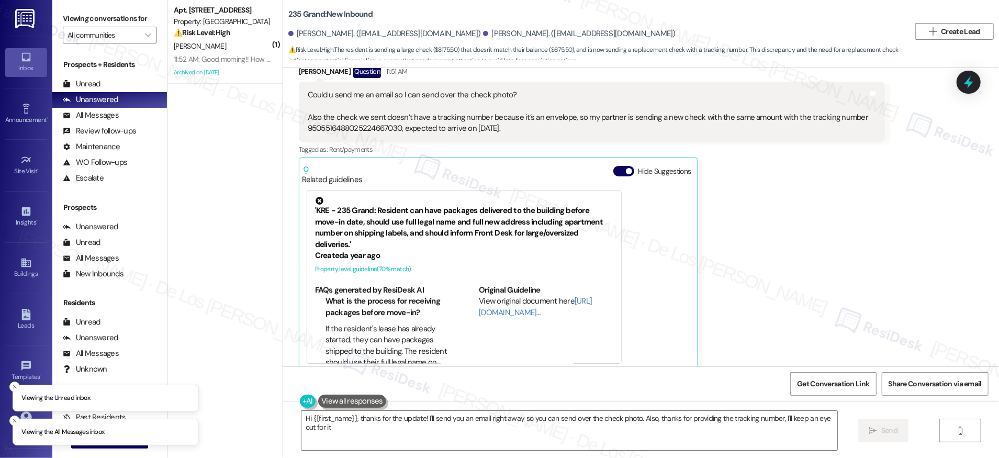
type textarea "Hi {{first_name}}, thanks for the update! I'll send you an email right away so …"
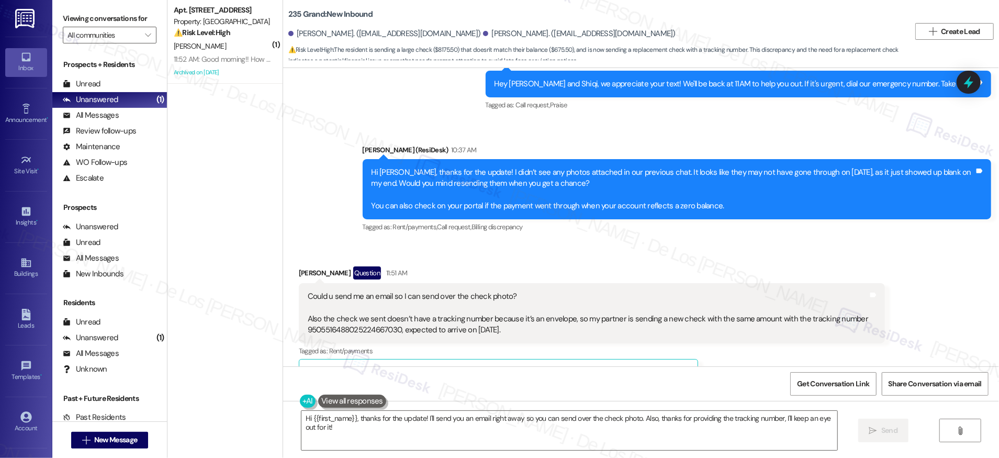
scroll to position [7469, 0]
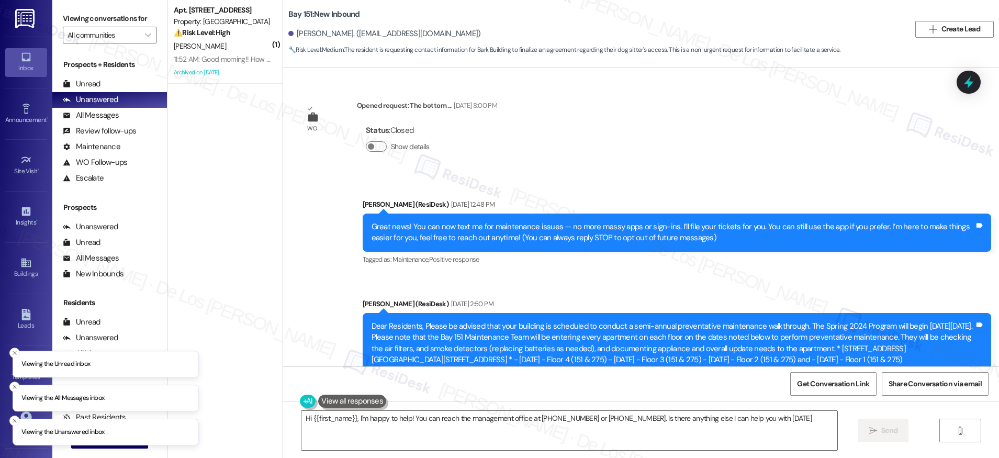
type textarea "Hi {{first_name}}, I'm happy to help! You can reach the management office at [P…"
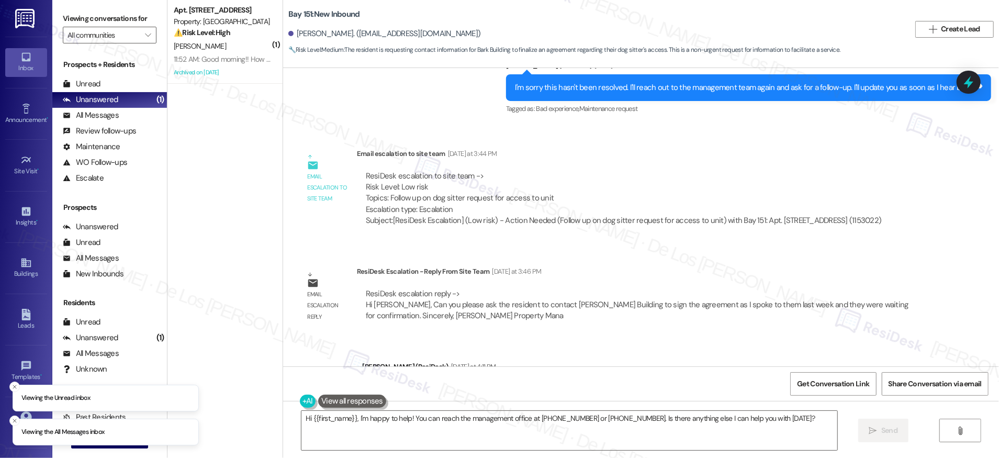
scroll to position [27963, 0]
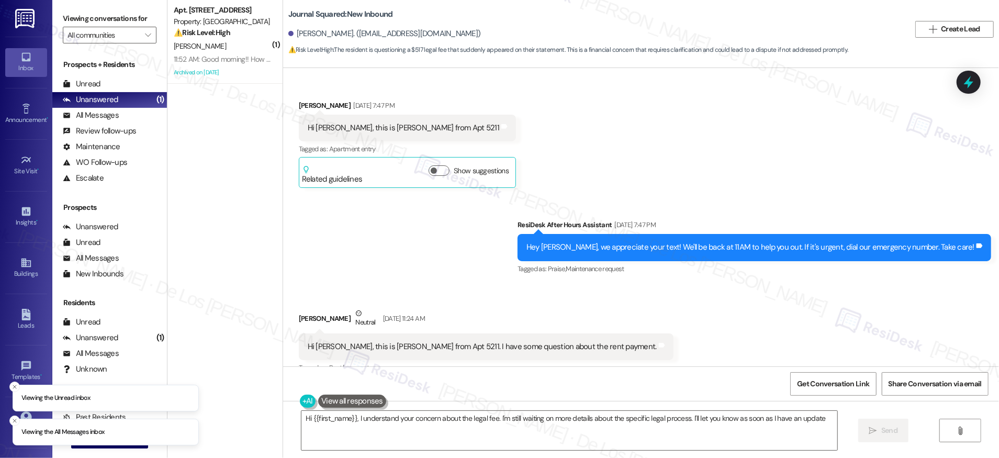
type textarea "Hi {{first_name}}, I understand your concern about the legal fee. I'm still wai…"
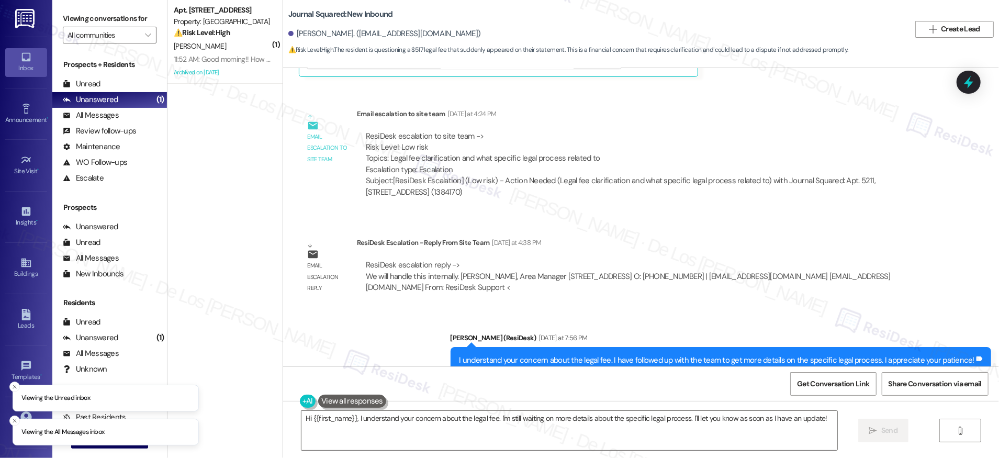
scroll to position [2679, 0]
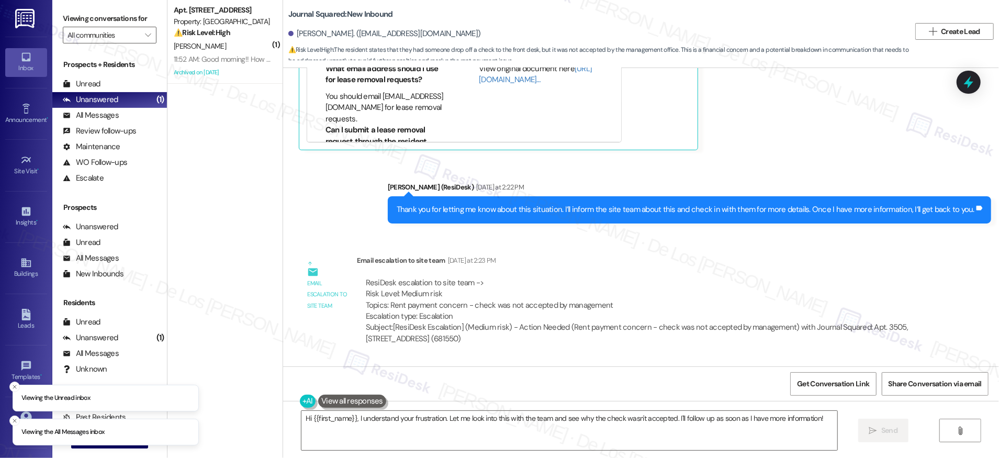
scroll to position [9122, 0]
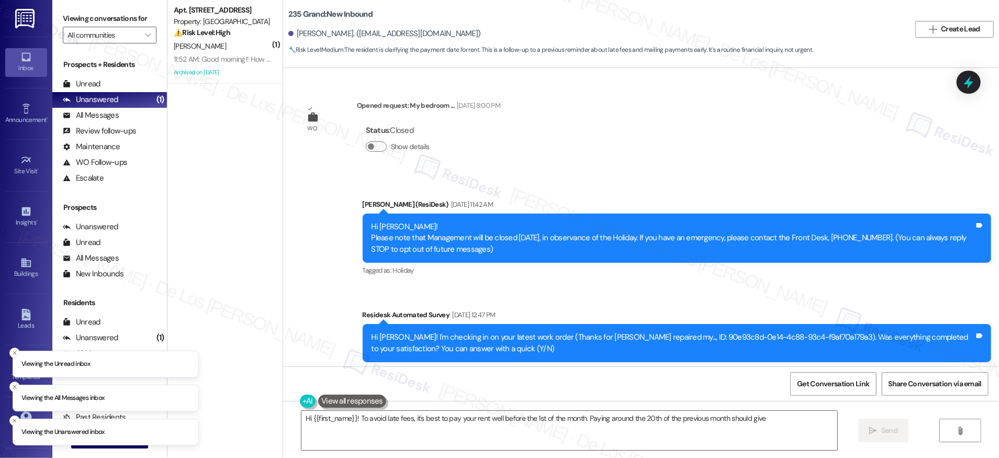
scroll to position [3773, 0]
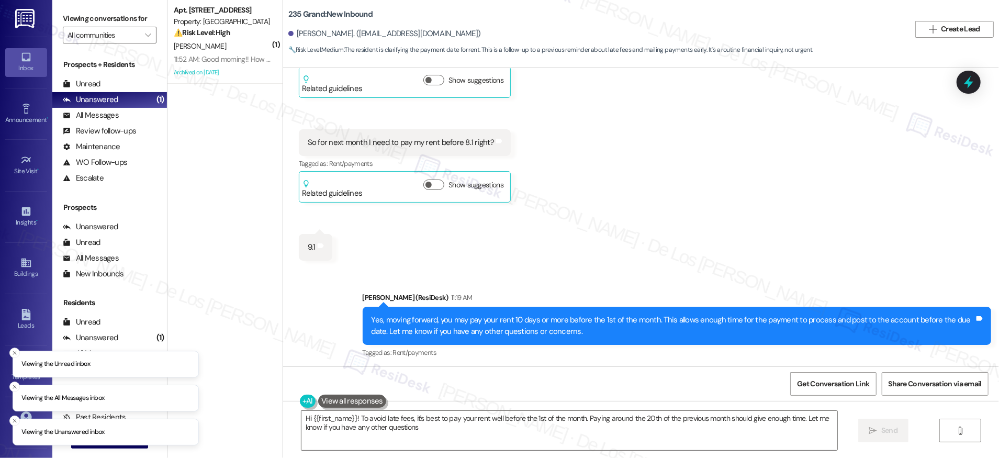
type textarea "Hi {{first_name}}! To avoid late fees, it's best to pay your rent well before t…"
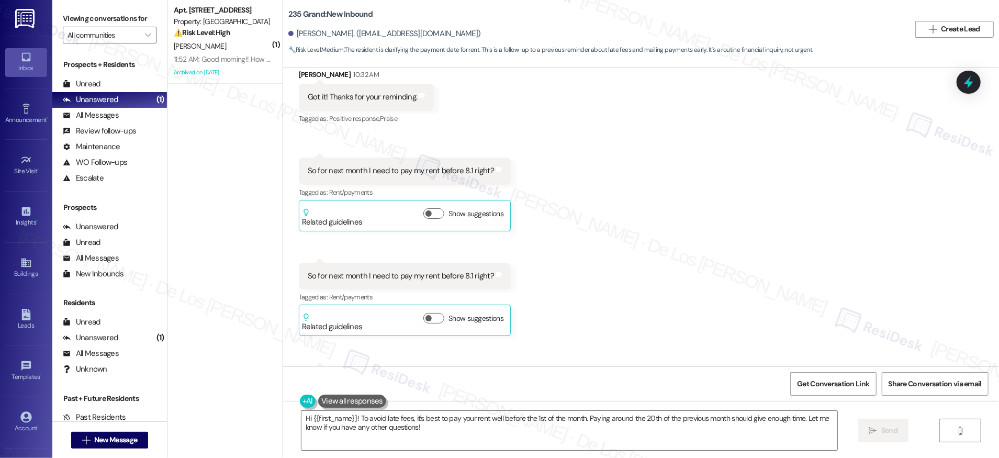
scroll to position [3648, 0]
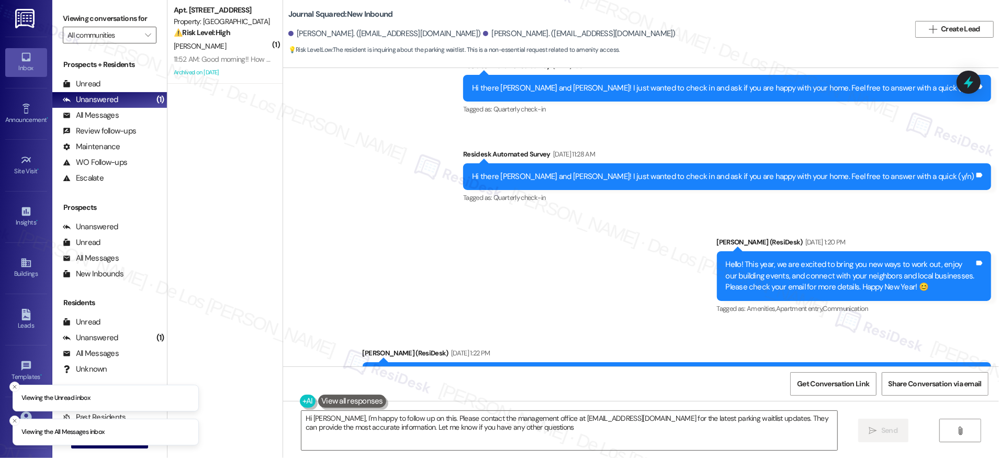
type textarea "Hi Parth, I'm happy to follow up on this. Please contact the management office …"
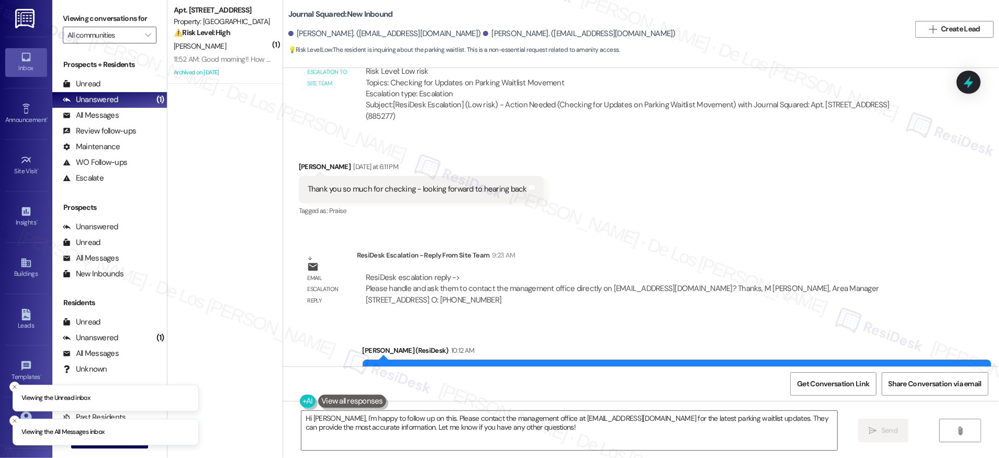
scroll to position [7601, 0]
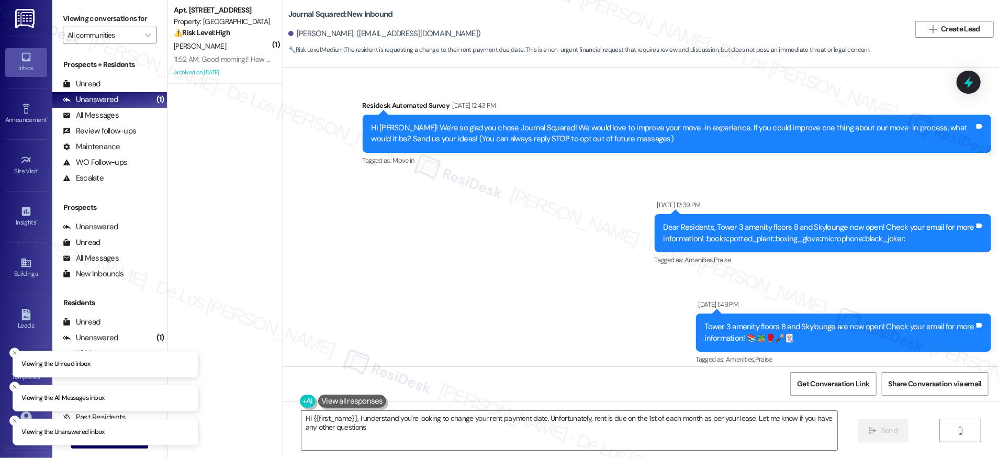
type textarea "Hi {{first_name}}, I understand you're looking to change your rent payment date…"
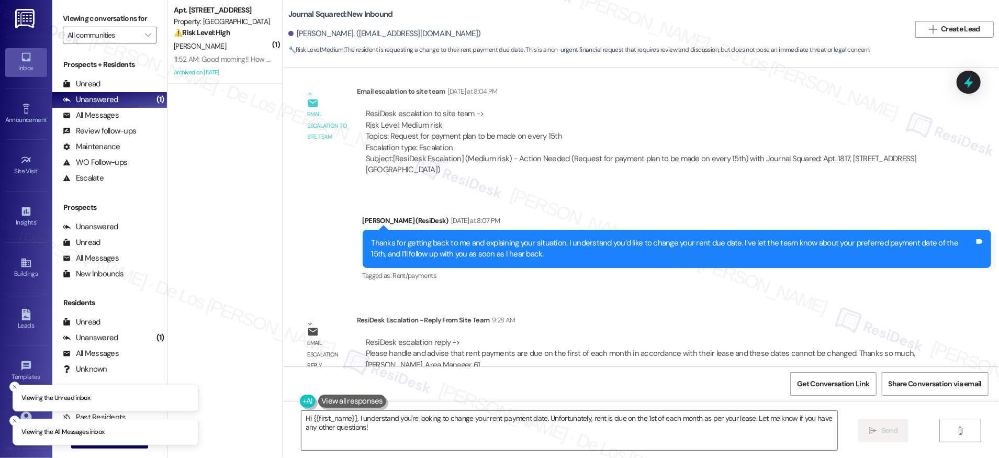
scroll to position [9393, 0]
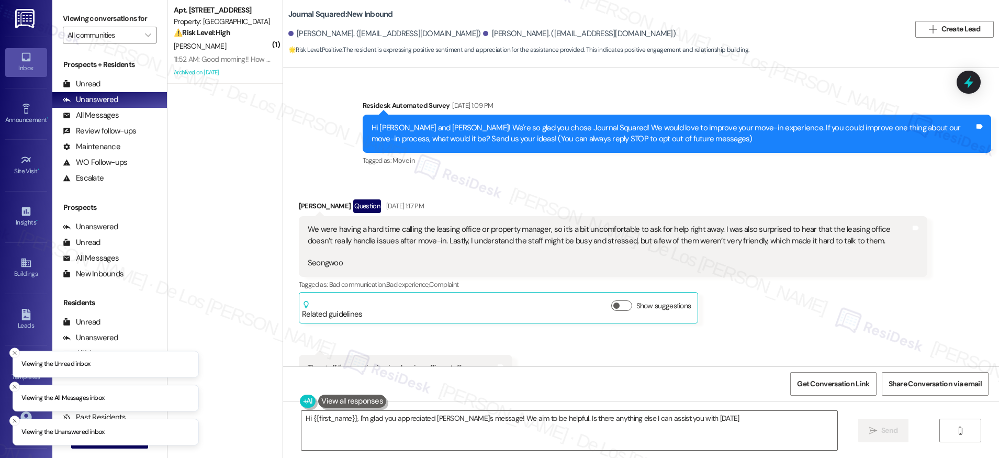
type textarea "Hi {{first_name}}, I'm glad you appreciated [PERSON_NAME]'s message! We aim to …"
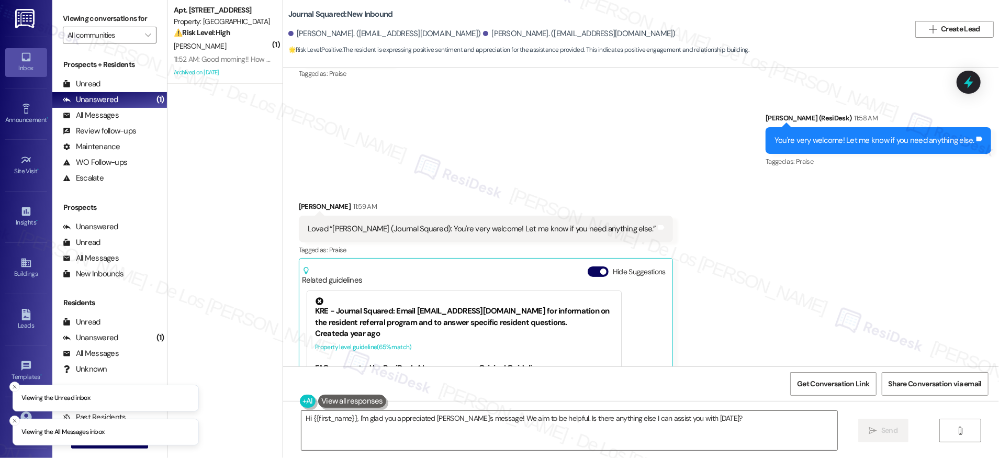
scroll to position [2211, 0]
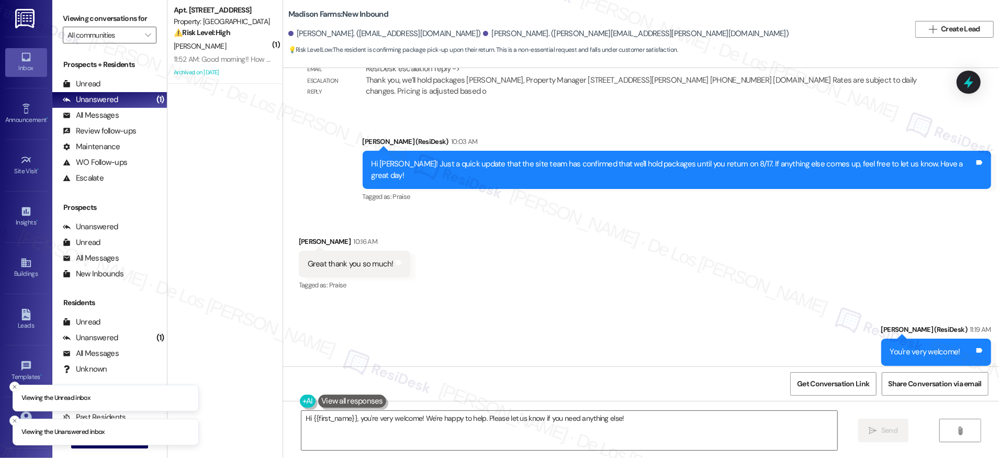
scroll to position [1387, 0]
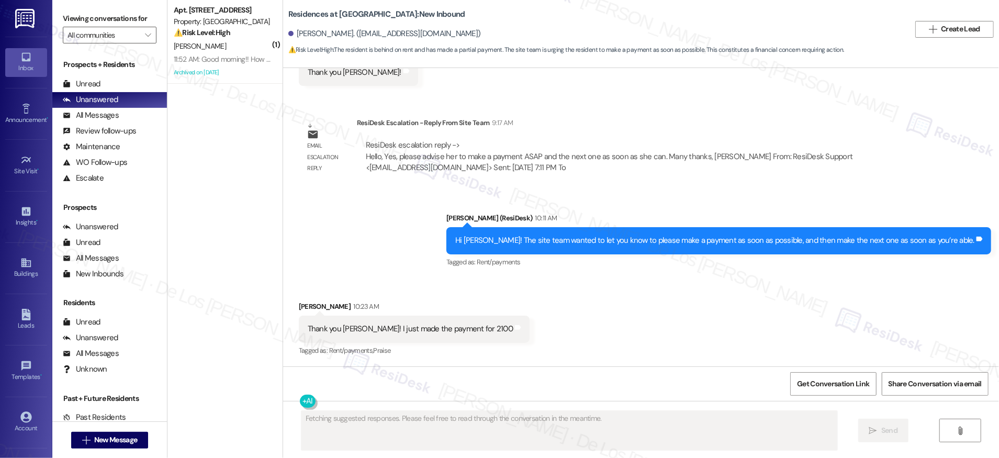
scroll to position [3616, 0]
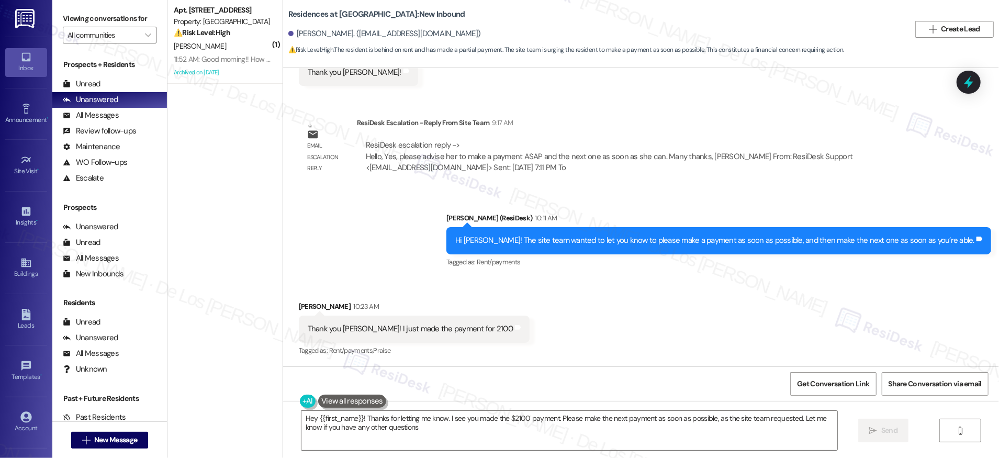
type textarea "Hey {{first_name}}! Thanks for letting me know. I see you made the $2100 paymen…"
click at [969, 84] on icon at bounding box center [968, 82] width 13 height 16
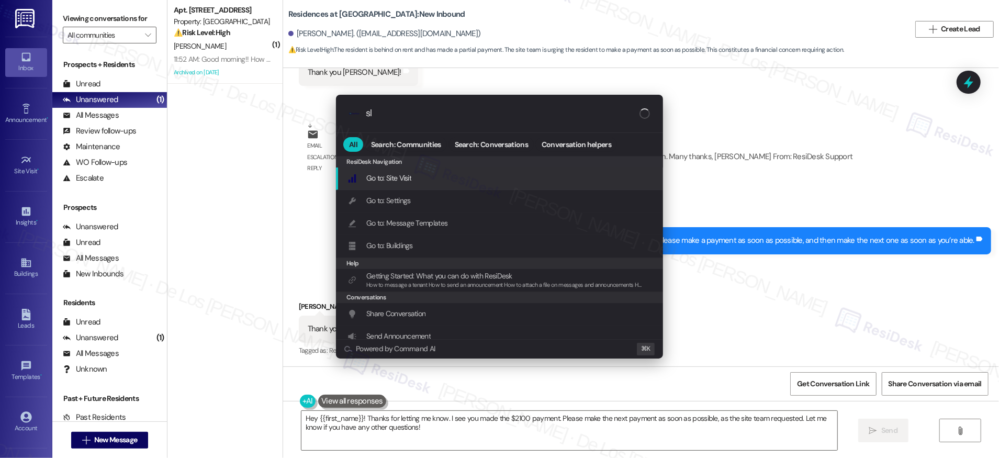
type input "sla"
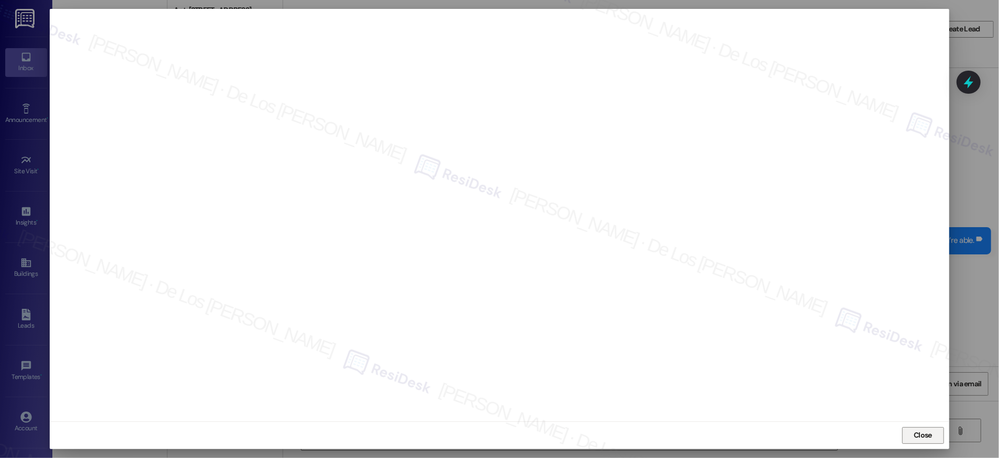
click at [925, 439] on span "Close" at bounding box center [922, 434] width 18 height 11
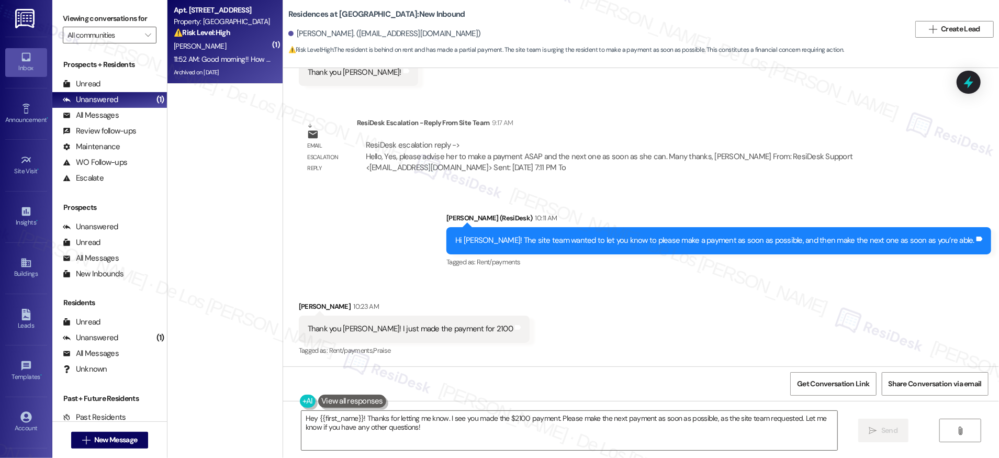
click at [232, 21] on div "Property: [GEOGRAPHIC_DATA]" at bounding box center [222, 21] width 97 height 11
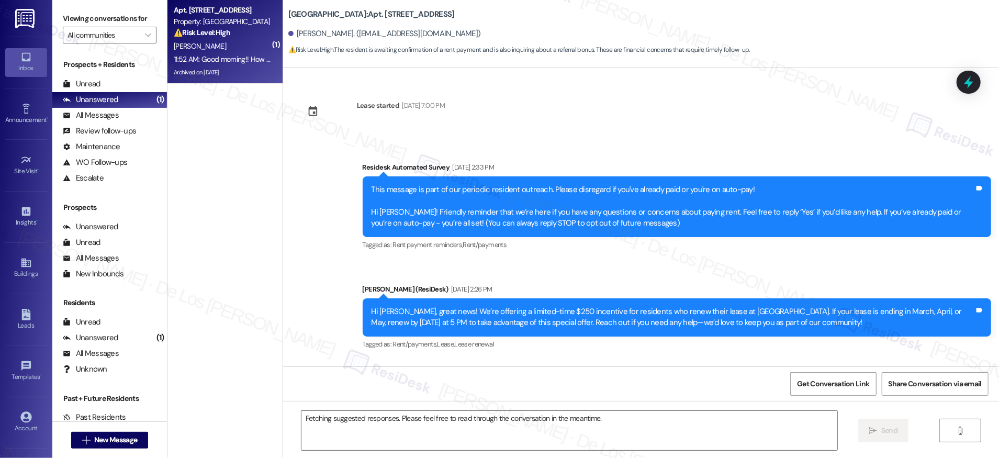
scroll to position [18408, 0]
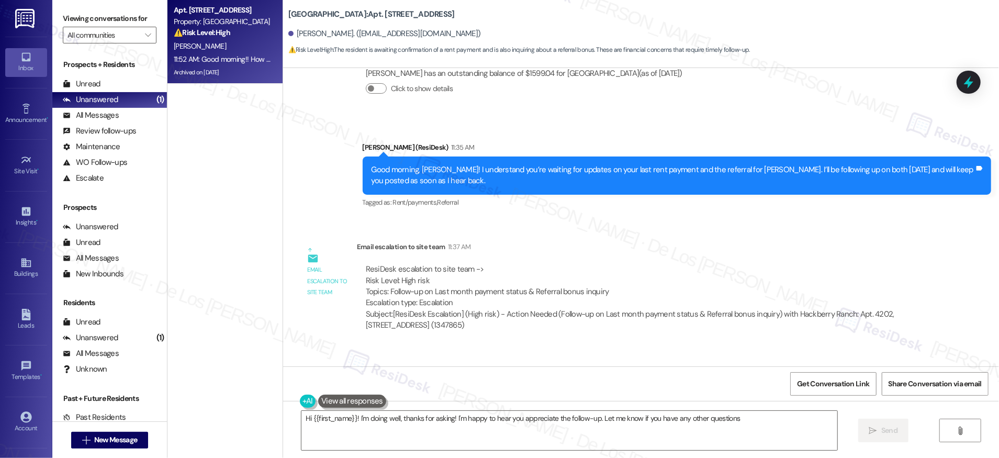
type textarea "Hi {{first_name}}! I'm doing well, thanks for asking! I'm happy to hear you app…"
click at [638, 233] on div "Email escalation to site team Email escalation to site team 11:37 AM ResiDesk e…" at bounding box center [613, 289] width 644 height 113
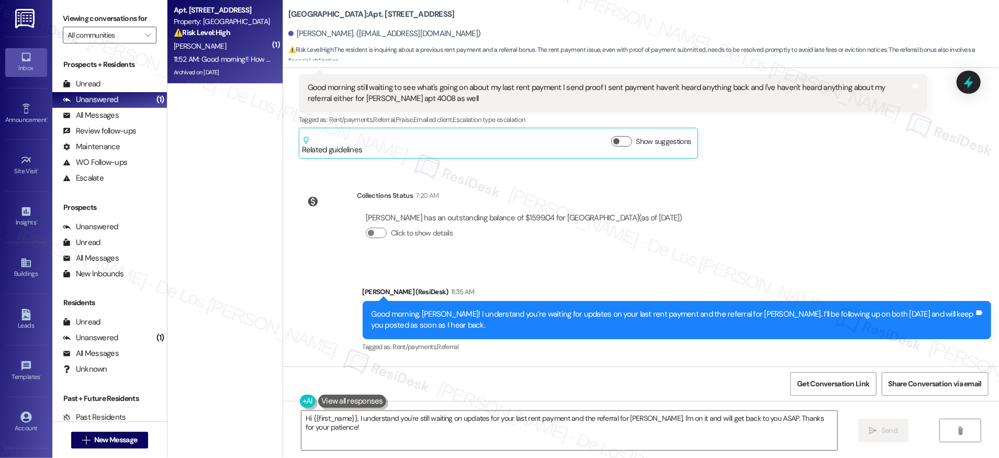
scroll to position [18264, 0]
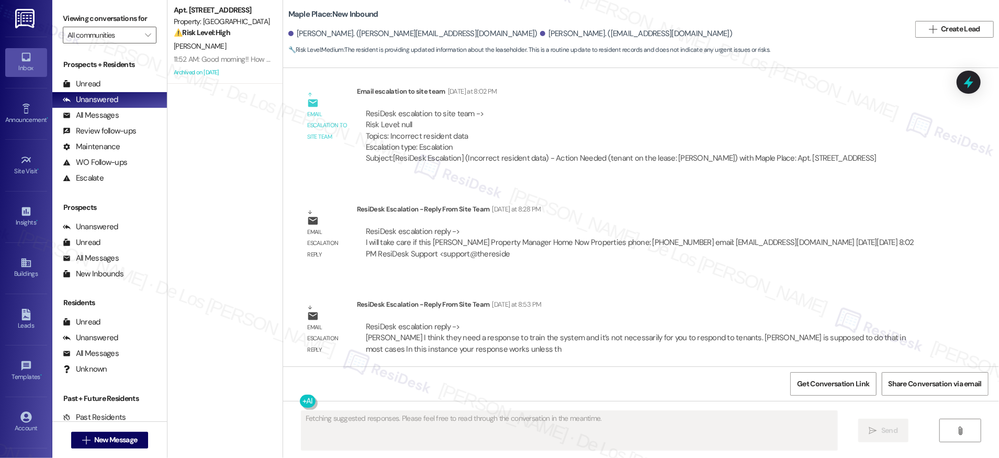
scroll to position [432, 0]
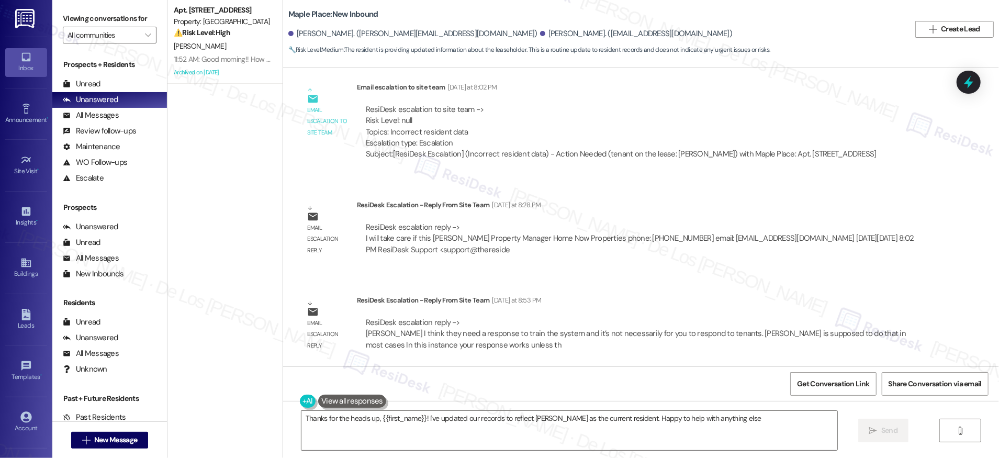
type textarea "Thanks for the heads up, {{first_name}}! I've updated our records to reflect Ti…"
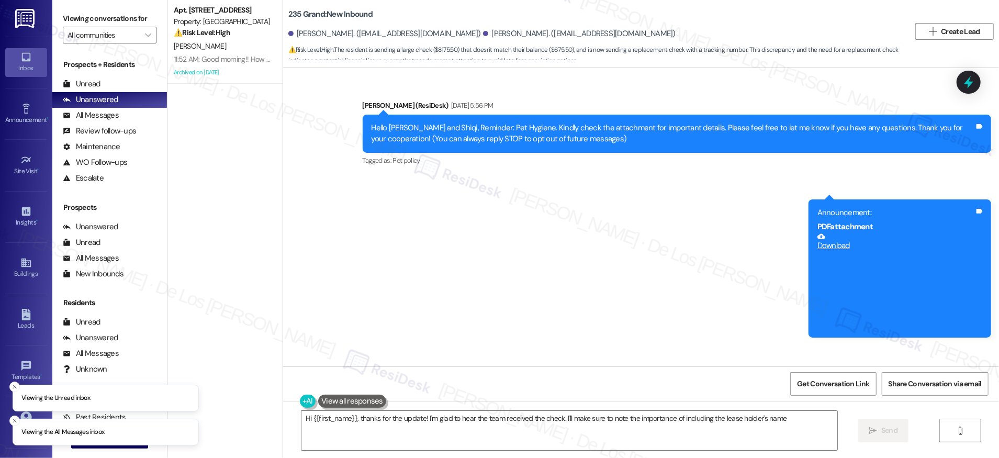
scroll to position [8099, 0]
